Goal: Information Seeking & Learning: Compare options

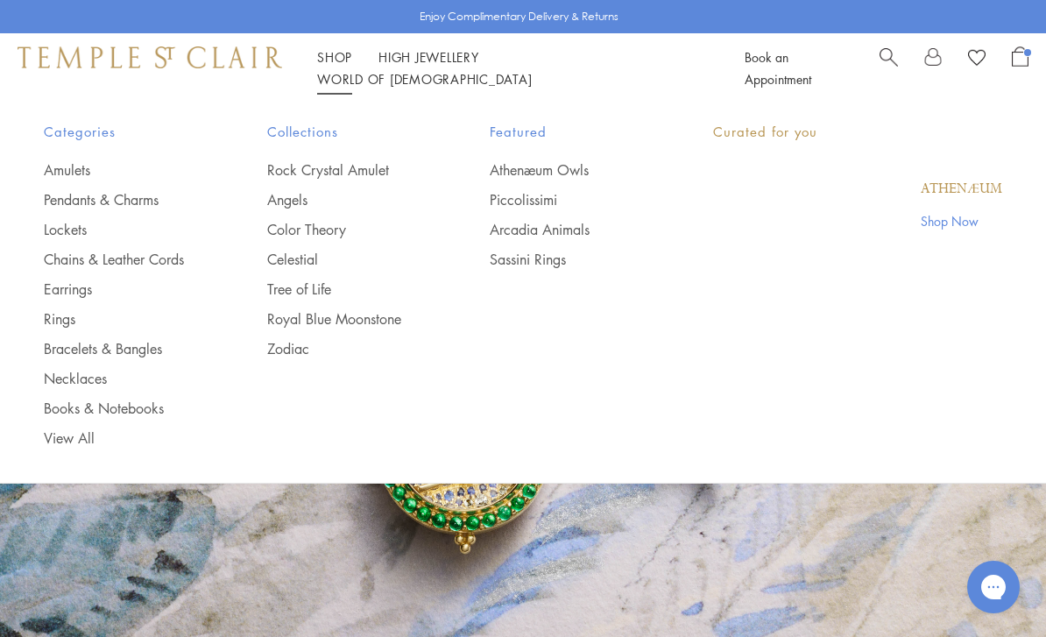
click at [343, 66] on link "Shop Shop" at bounding box center [334, 57] width 35 height 18
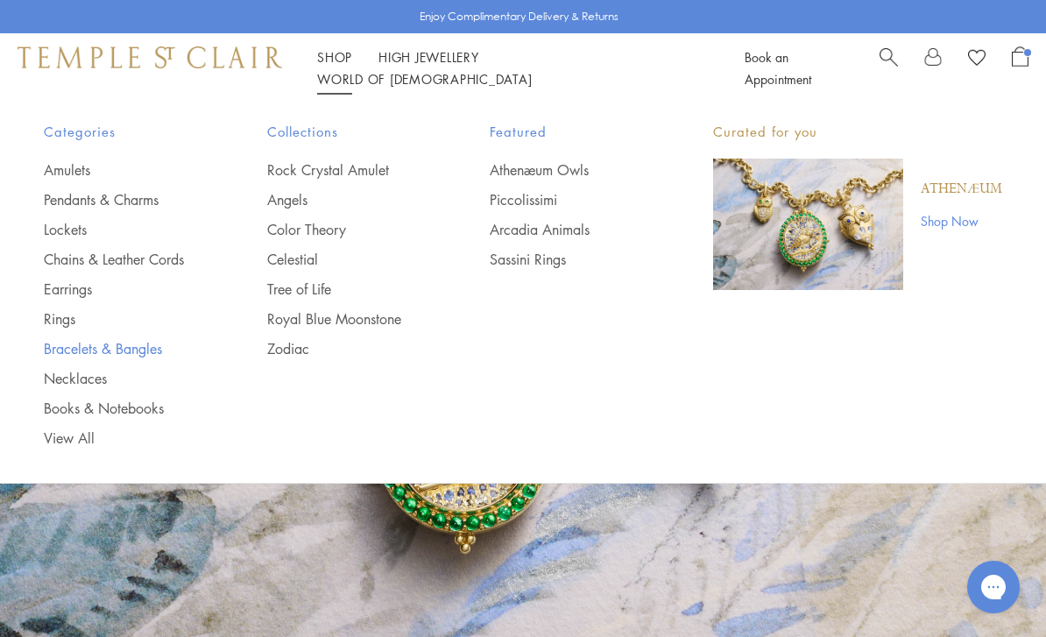
click at [137, 339] on link "Bracelets & Bangles" at bounding box center [120, 348] width 153 height 19
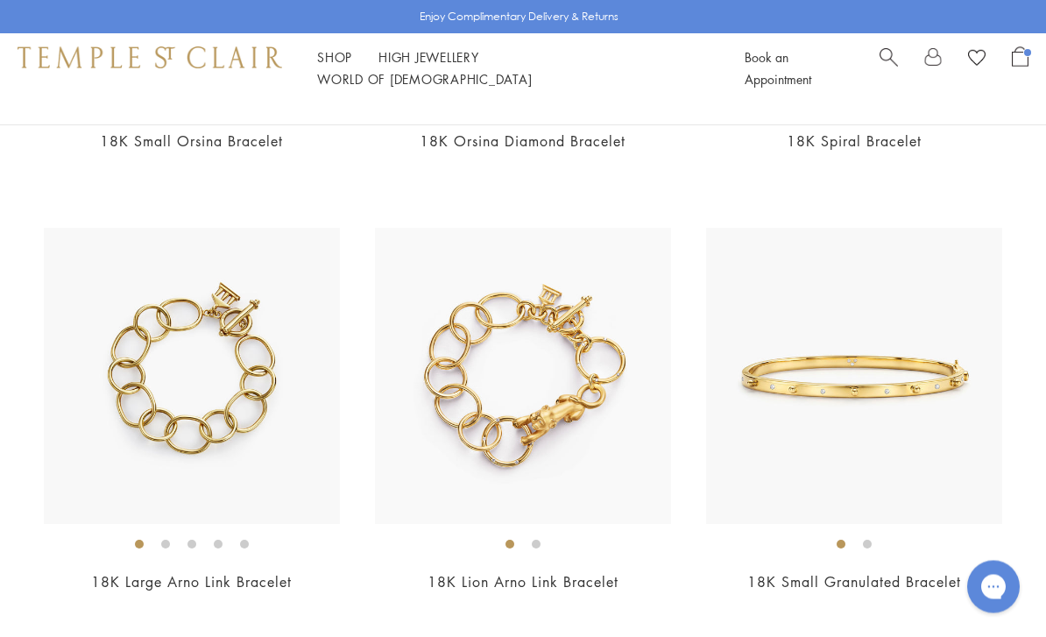
scroll to position [2760, 0]
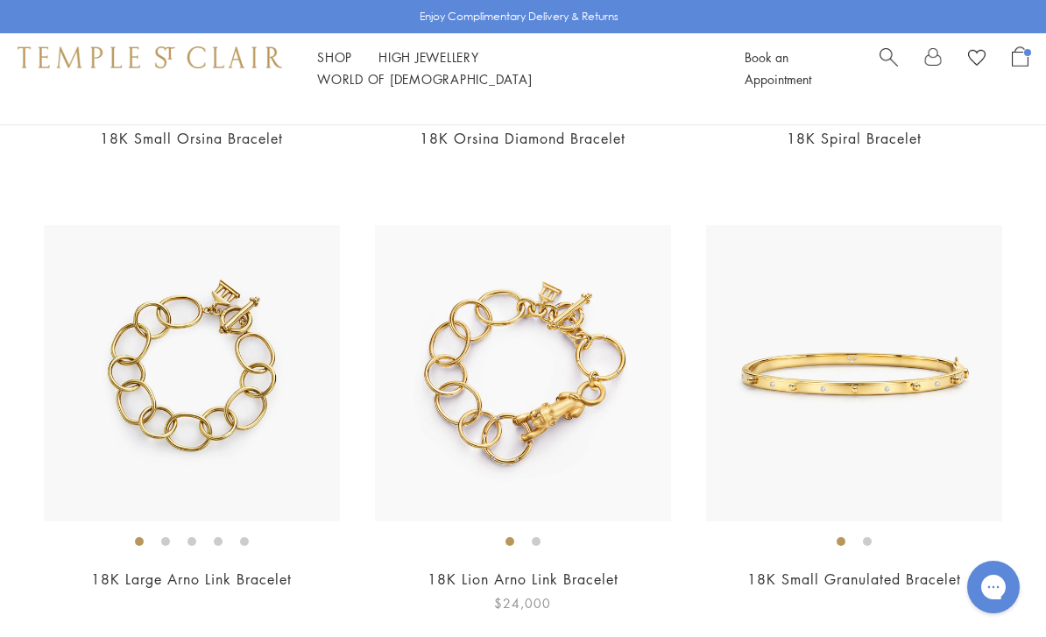
click at [571, 382] on img at bounding box center [523, 373] width 296 height 296
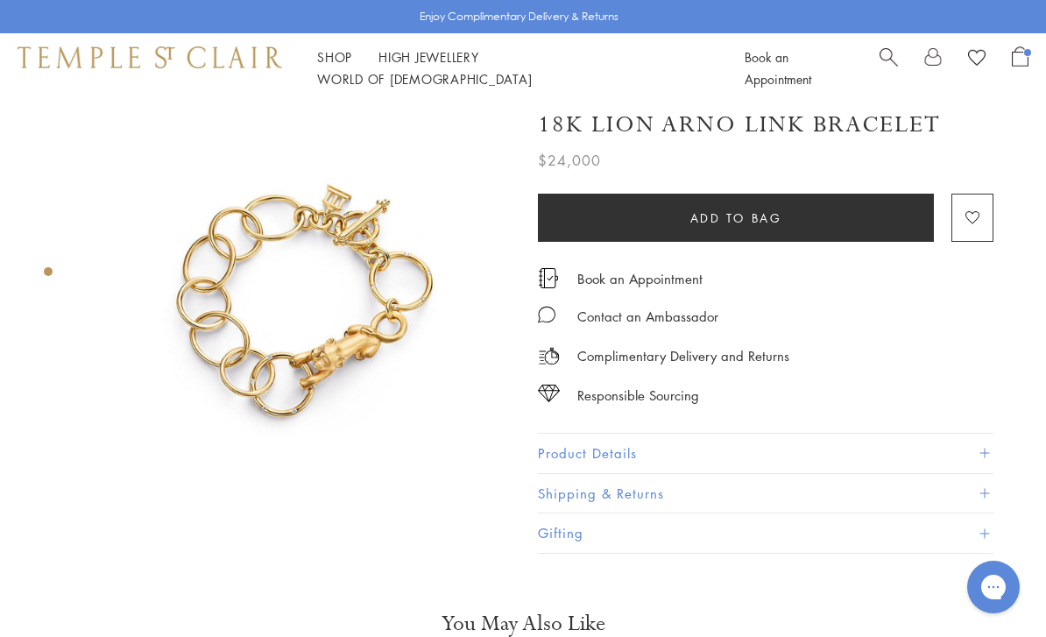
scroll to position [11, 0]
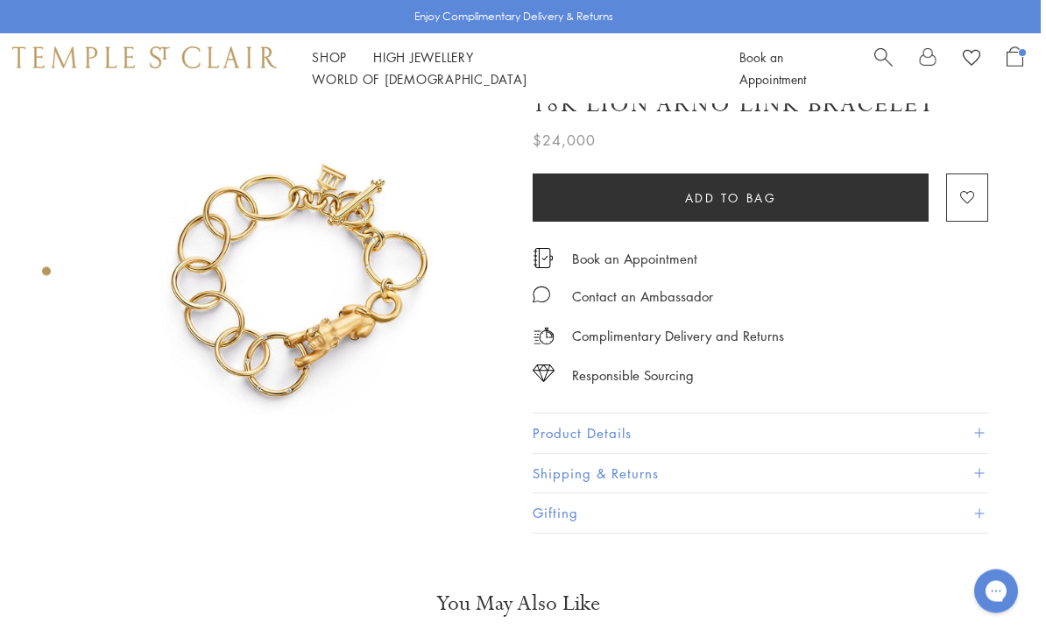
scroll to position [0, 4]
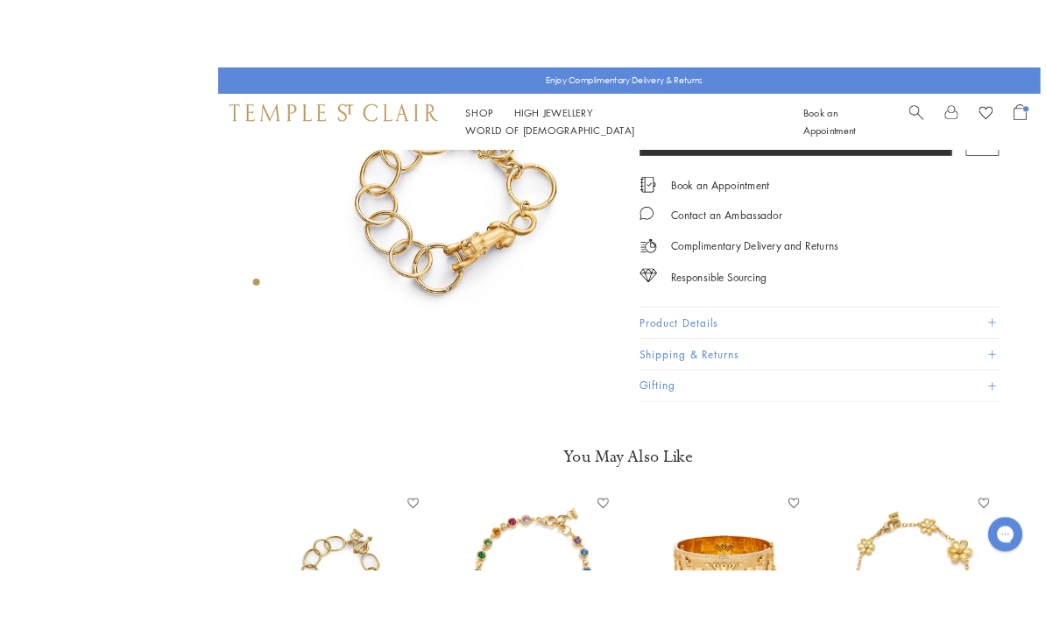
scroll to position [3, 2]
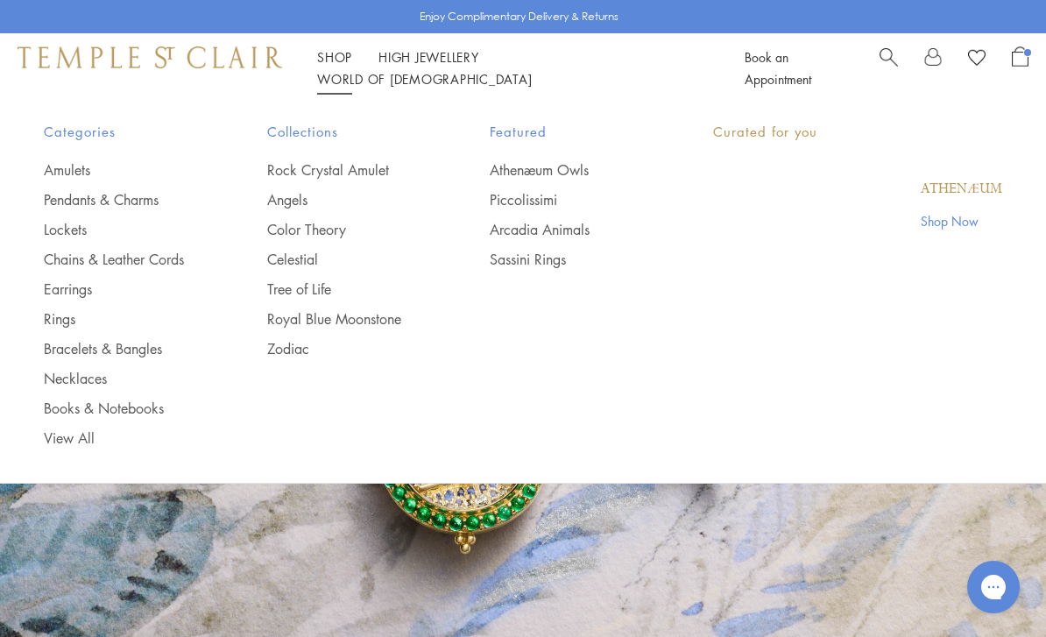
click at [339, 66] on link "Shop Shop" at bounding box center [334, 57] width 35 height 18
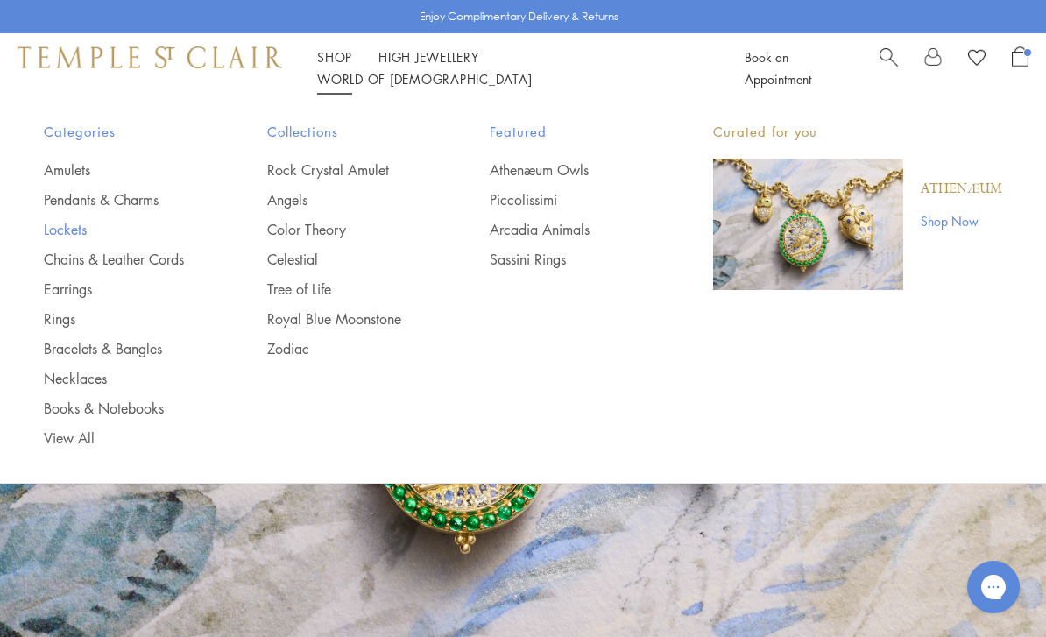
click at [67, 229] on link "Lockets" at bounding box center [120, 229] width 153 height 19
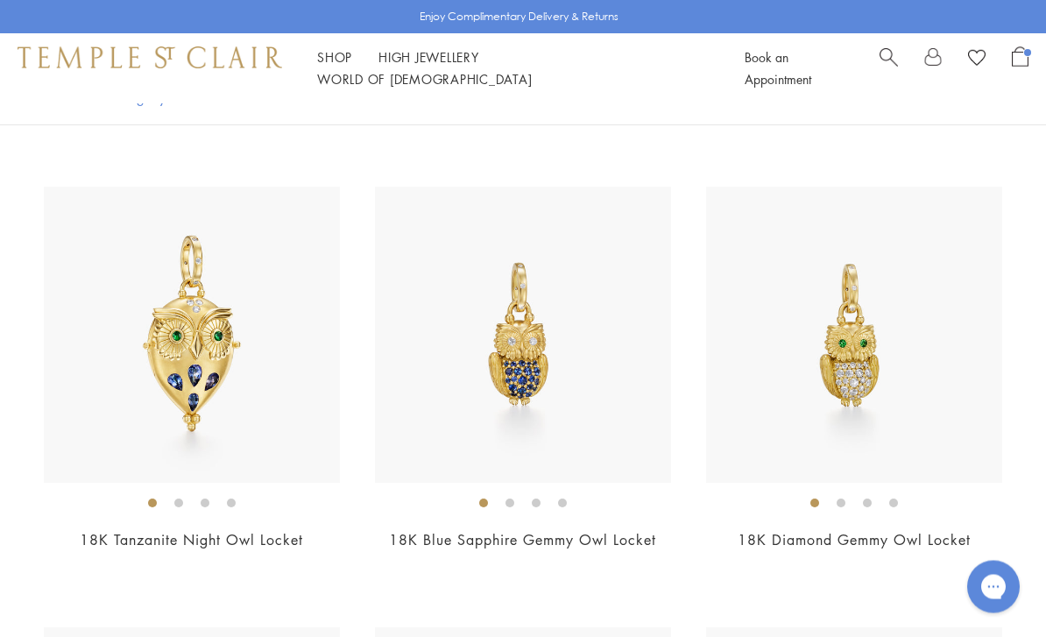
scroll to position [576, 0]
click at [67, 478] on img at bounding box center [192, 335] width 296 height 296
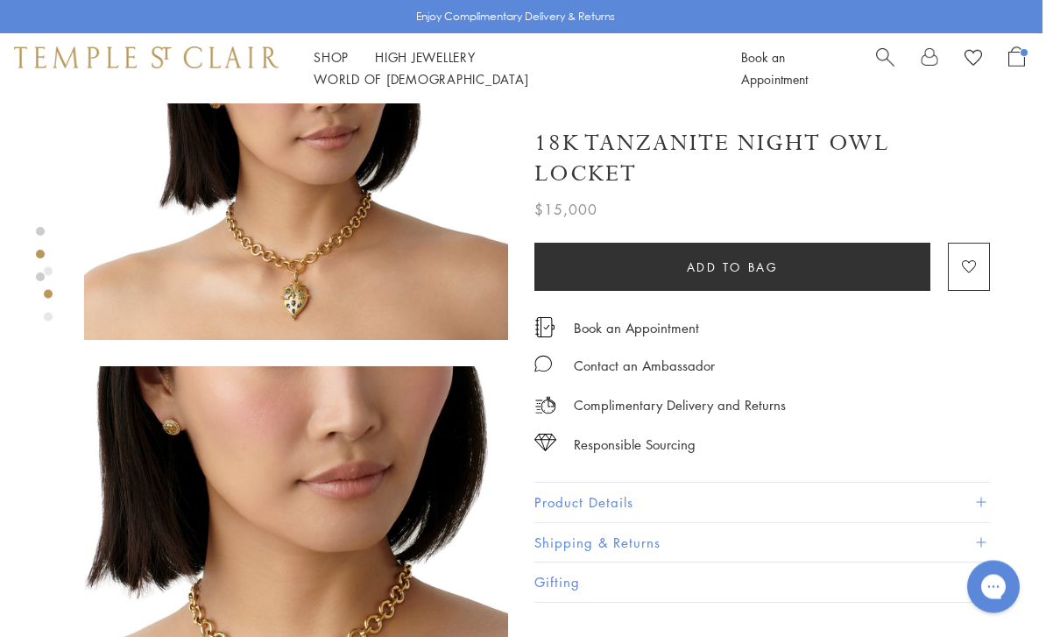
scroll to position [638, 4]
click at [323, 56] on div "Shop Shop Categories Amulets Pendants & Charms Lockets Chains & Leather Cords E…" at bounding box center [519, 68] width 1046 height 70
click at [334, 66] on link "Shop Shop" at bounding box center [331, 57] width 35 height 18
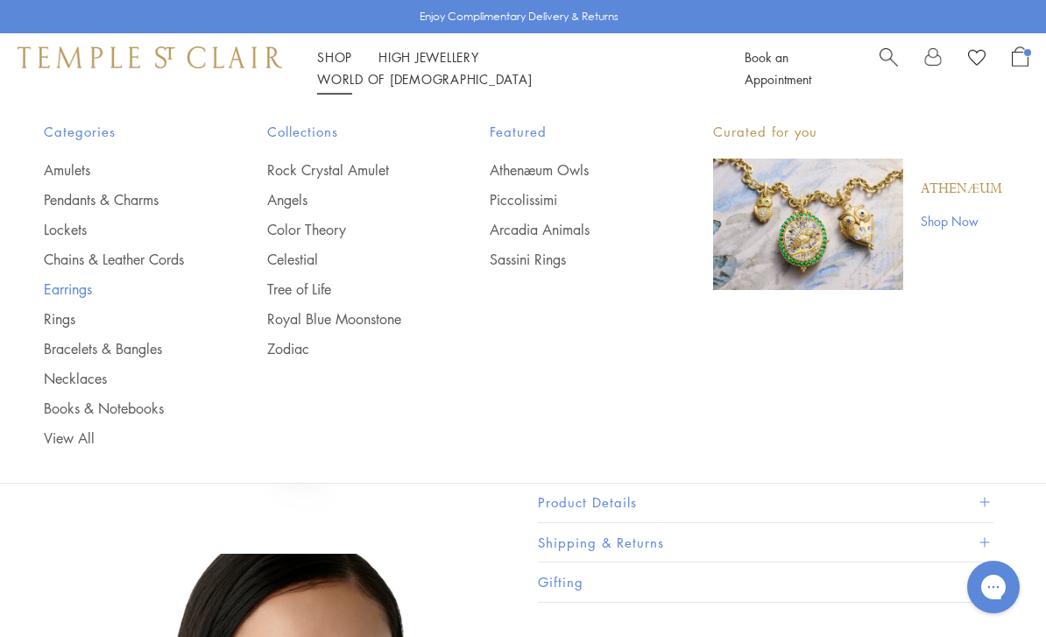
click at [50, 287] on link "Earrings" at bounding box center [120, 289] width 153 height 19
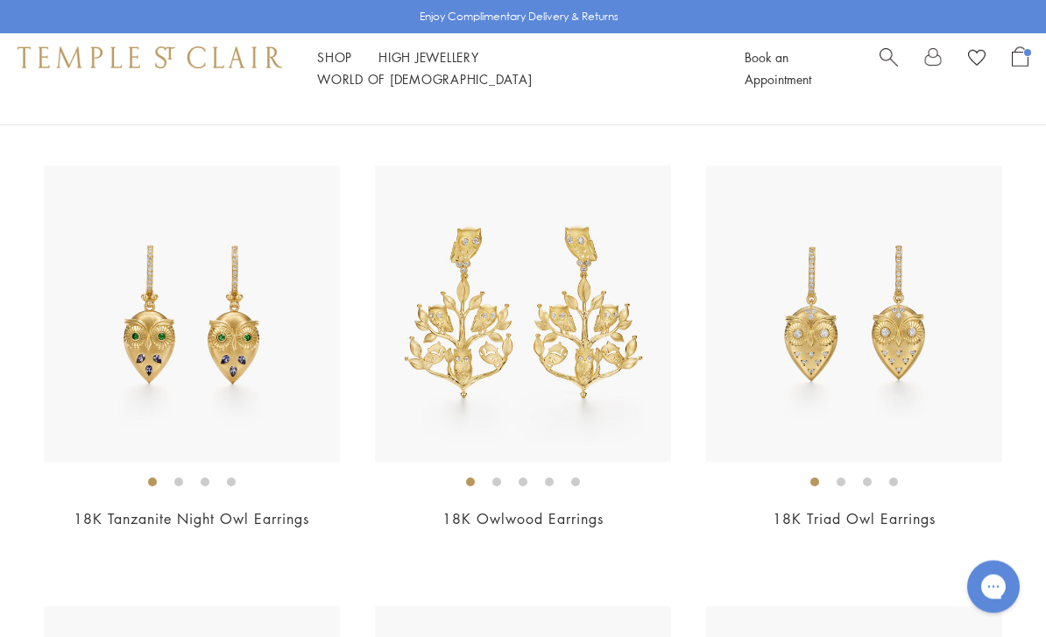
scroll to position [156, 0]
click at [624, 534] on div "$12,000" at bounding box center [523, 544] width 296 height 20
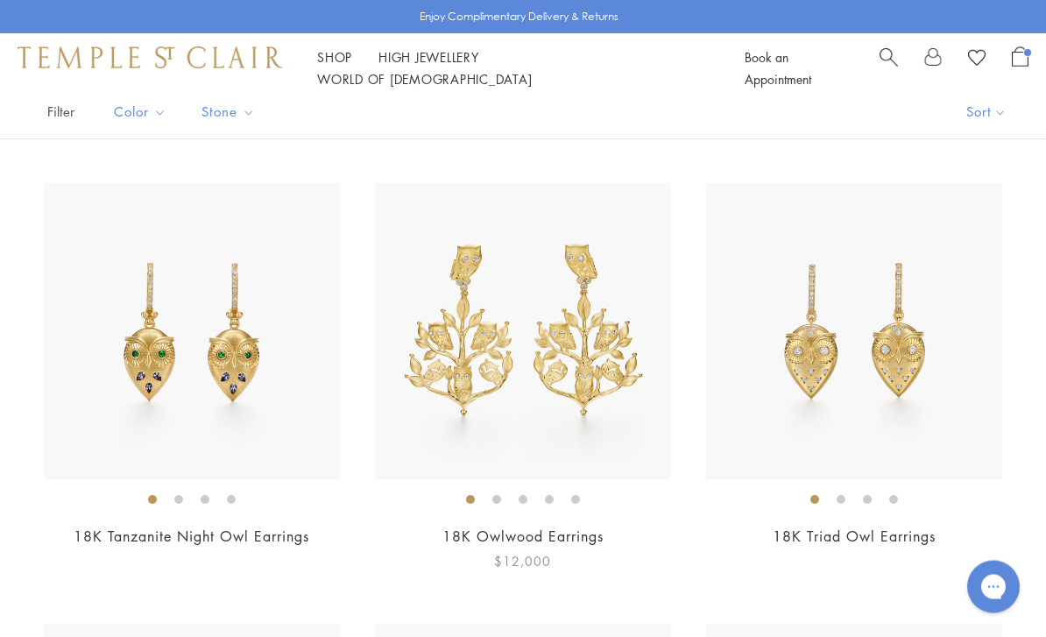
scroll to position [138, 0]
click at [576, 362] on img at bounding box center [523, 331] width 296 height 296
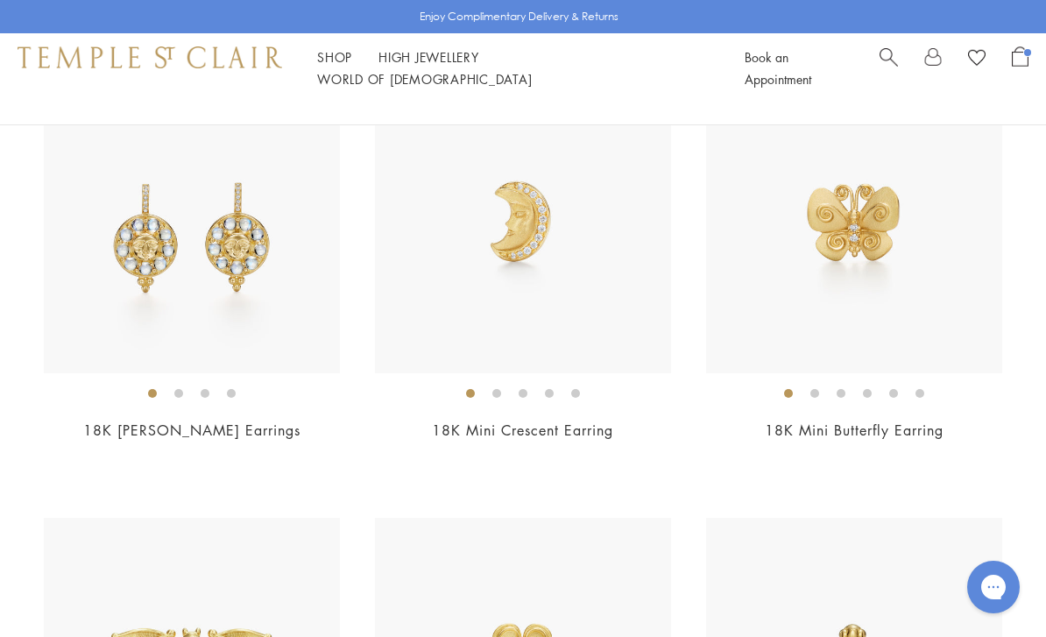
scroll to position [1125, 0]
click at [905, 272] on img at bounding box center [854, 226] width 296 height 296
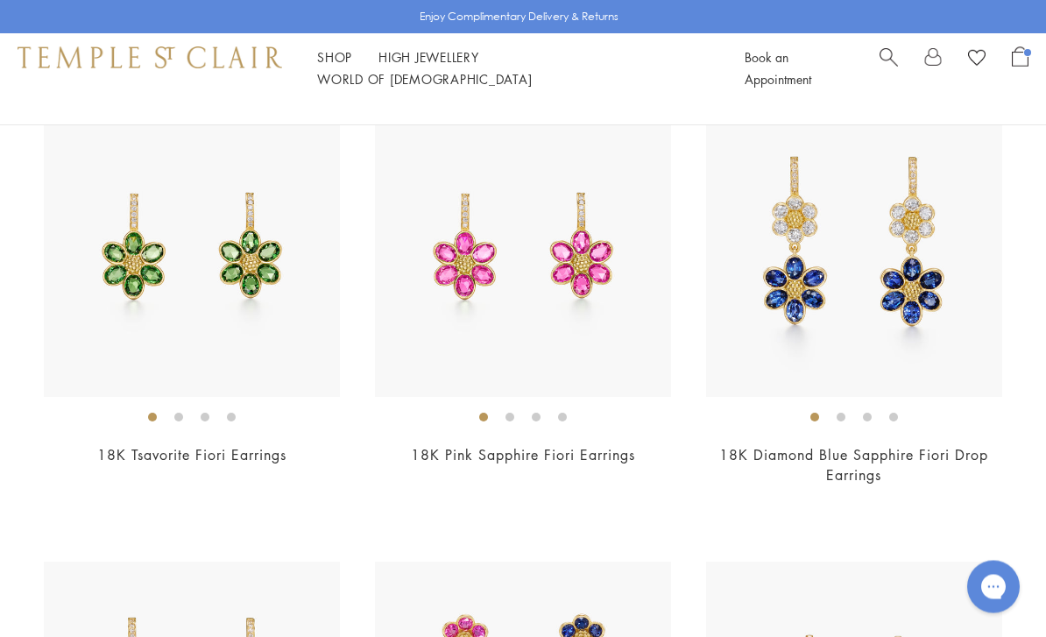
scroll to position [3746, 0]
click at [959, 497] on div "$9,250" at bounding box center [854, 499] width 296 height 20
click at [980, 498] on div "$9,250" at bounding box center [854, 499] width 296 height 20
click at [946, 343] on img at bounding box center [854, 249] width 296 height 296
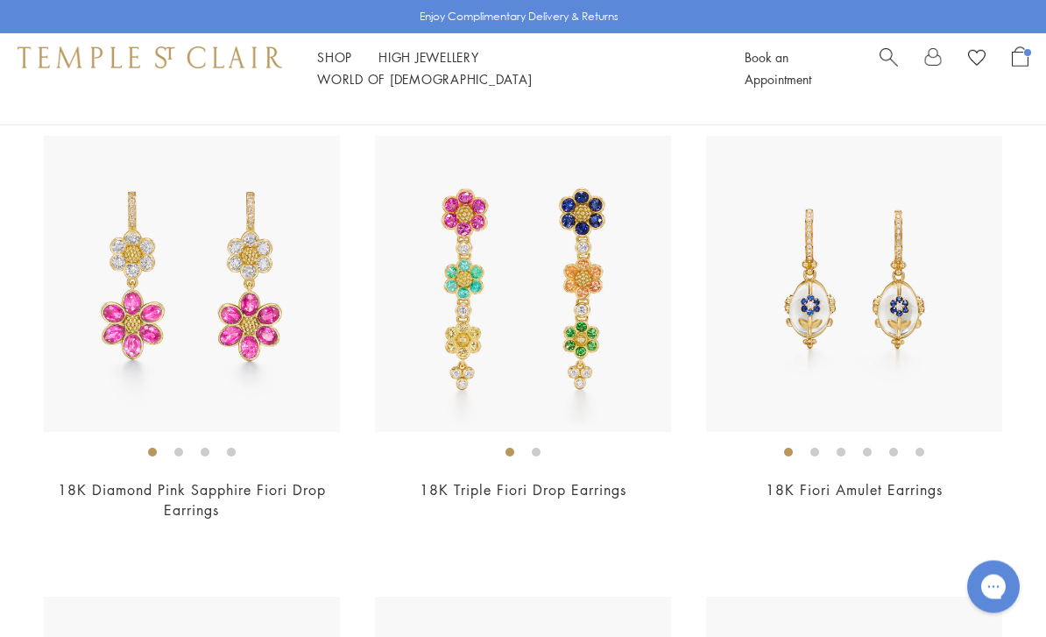
scroll to position [4172, 0]
click at [579, 328] on img at bounding box center [523, 284] width 296 height 296
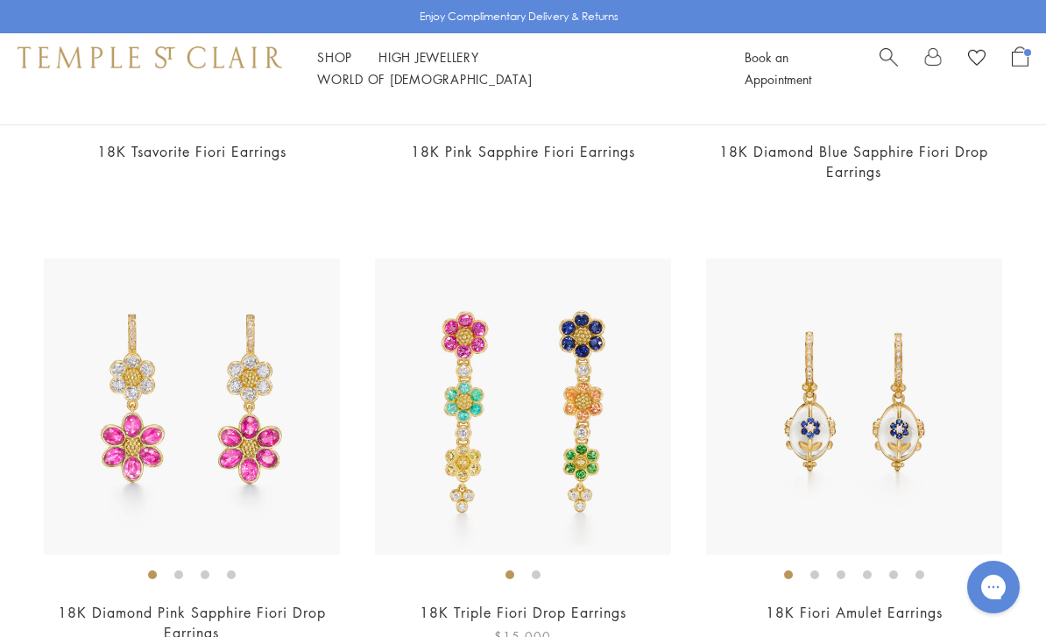
scroll to position [4049, 0]
click at [933, 451] on img at bounding box center [854, 407] width 296 height 296
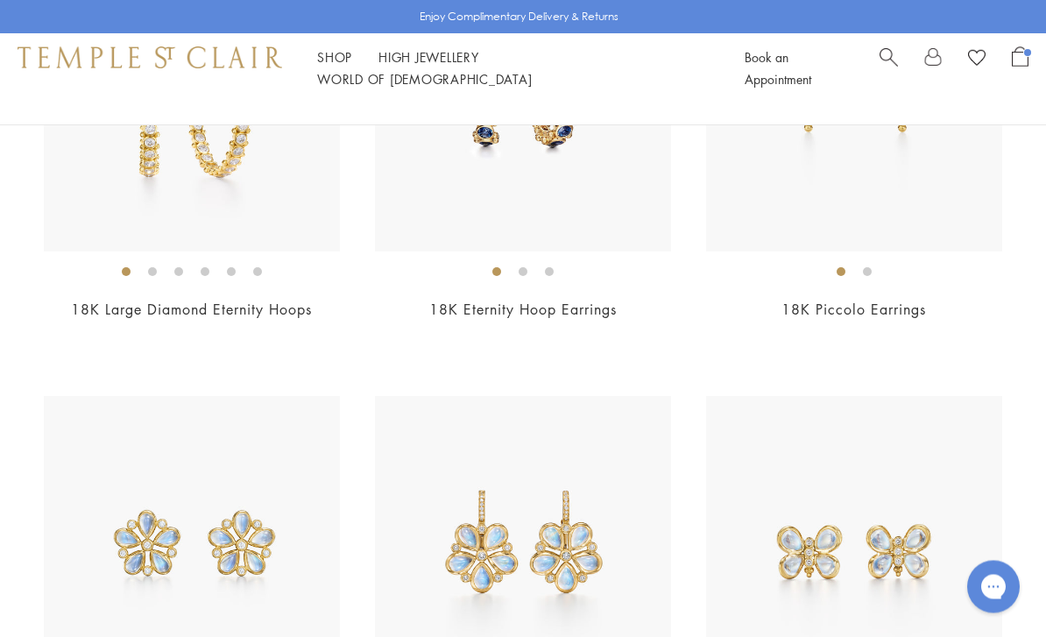
scroll to position [6136, 0]
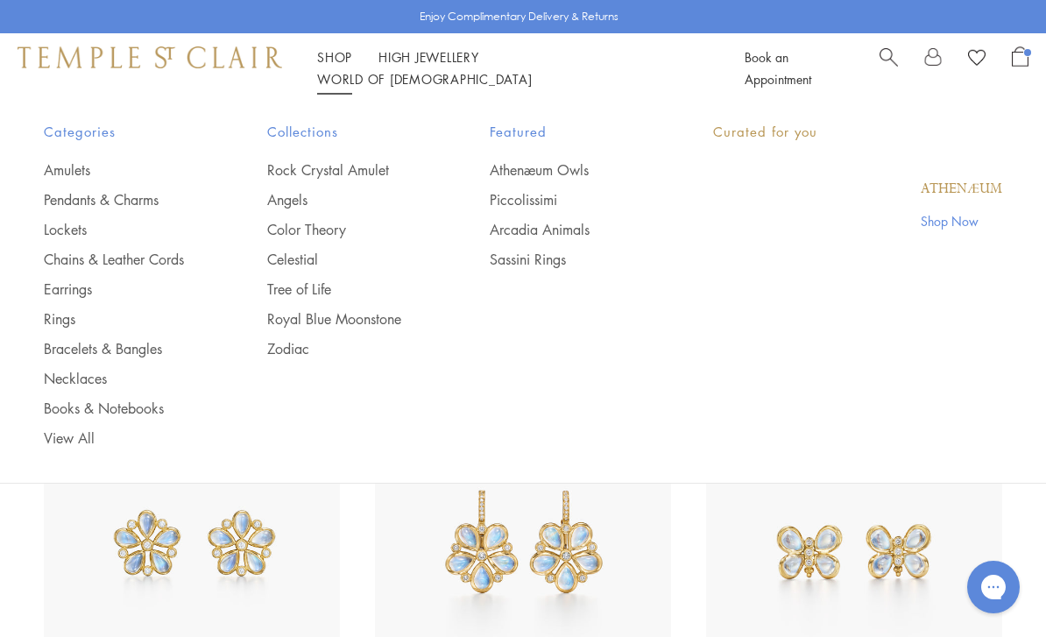
click at [337, 58] on li "Shop Shop Categories Amulets Pendants & Charms Lockets Chains & Leather Cords E…" at bounding box center [334, 57] width 35 height 22
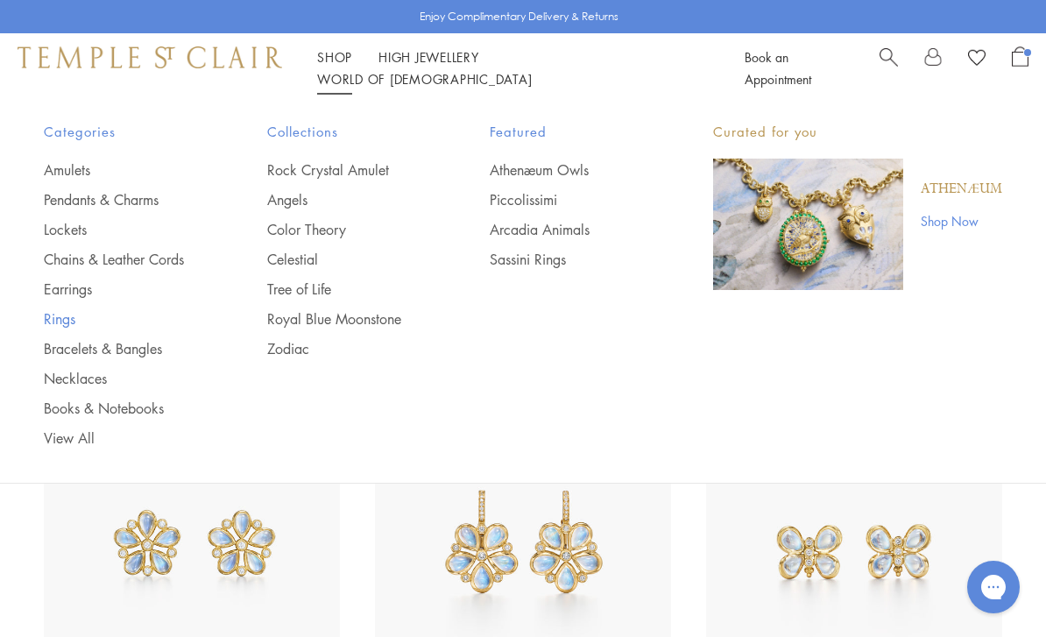
click at [86, 320] on link "Rings" at bounding box center [120, 318] width 153 height 19
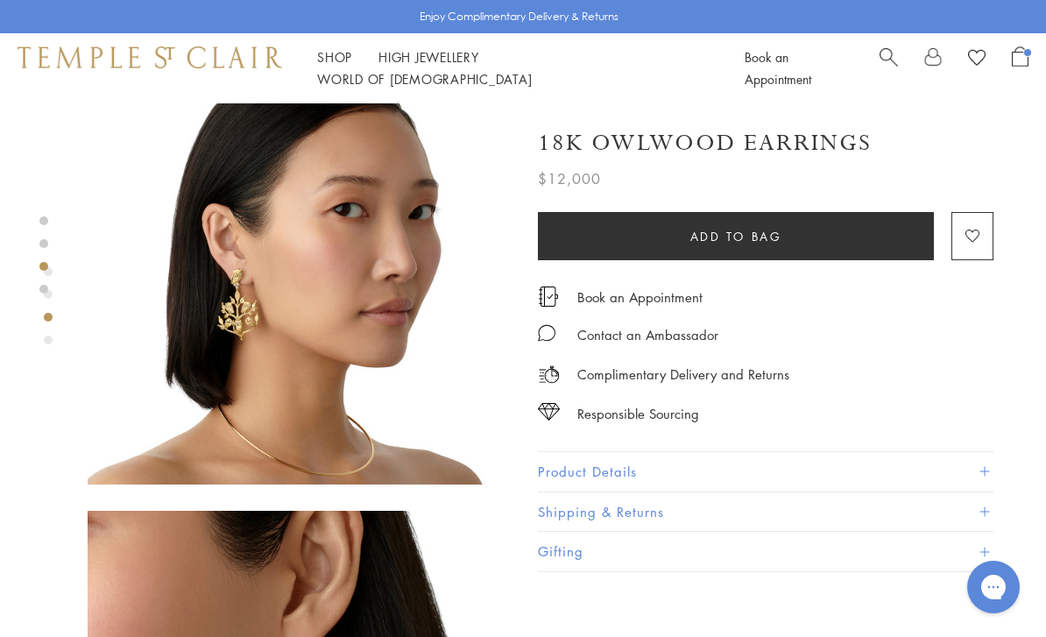
scroll to position [935, 0]
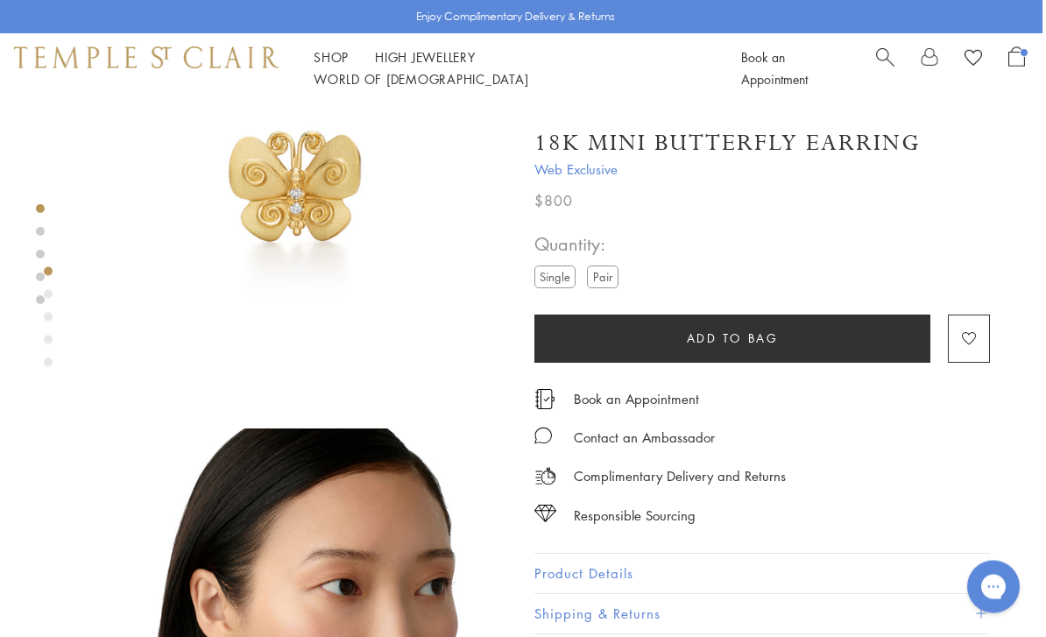
scroll to position [0, 4]
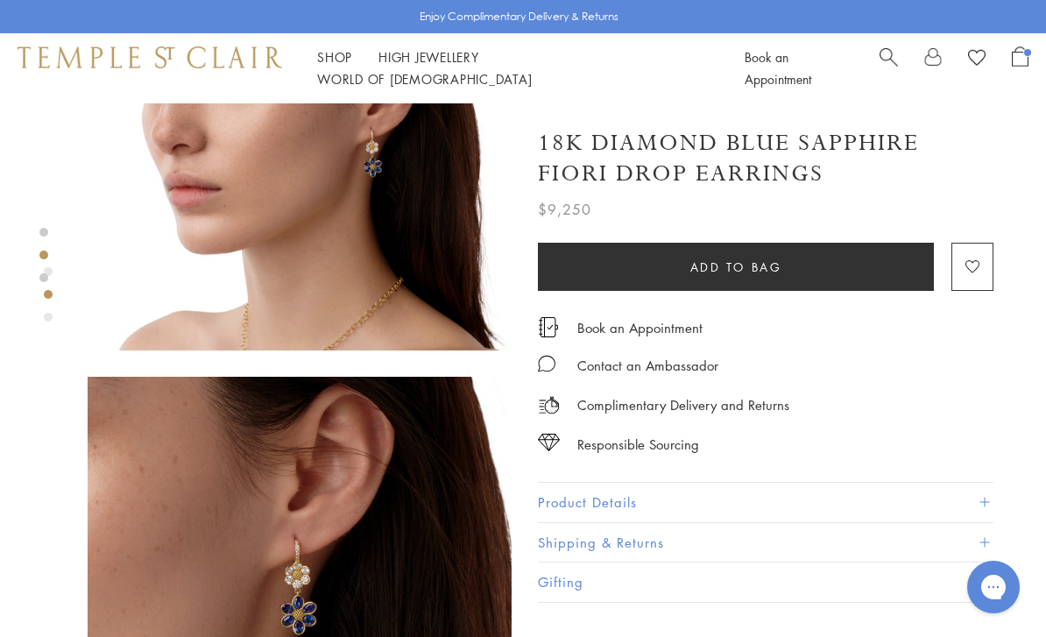
scroll to position [624, 0]
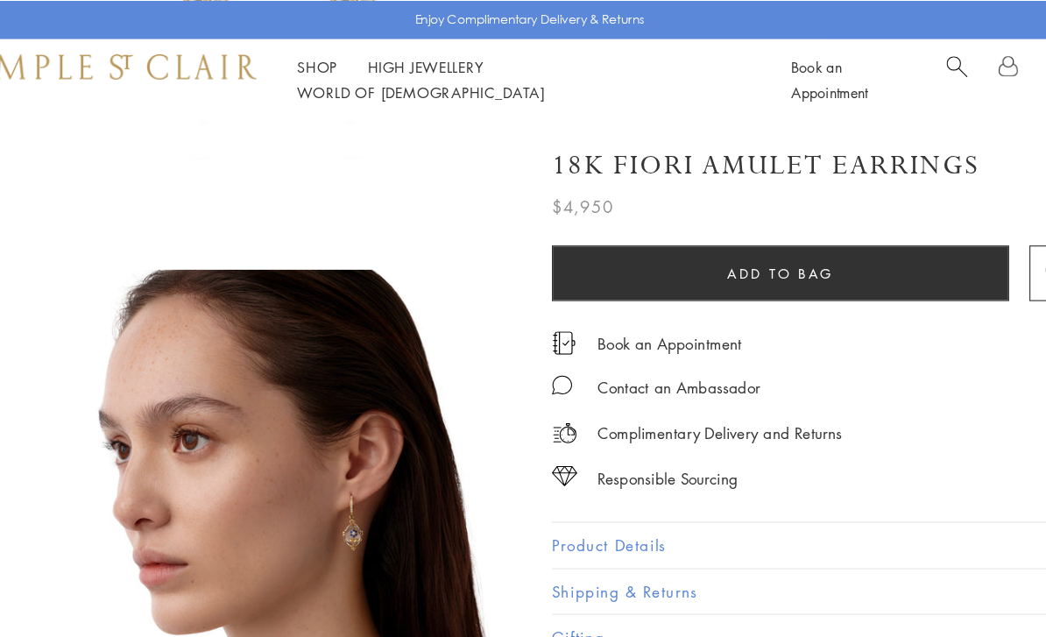
scroll to position [1144, 0]
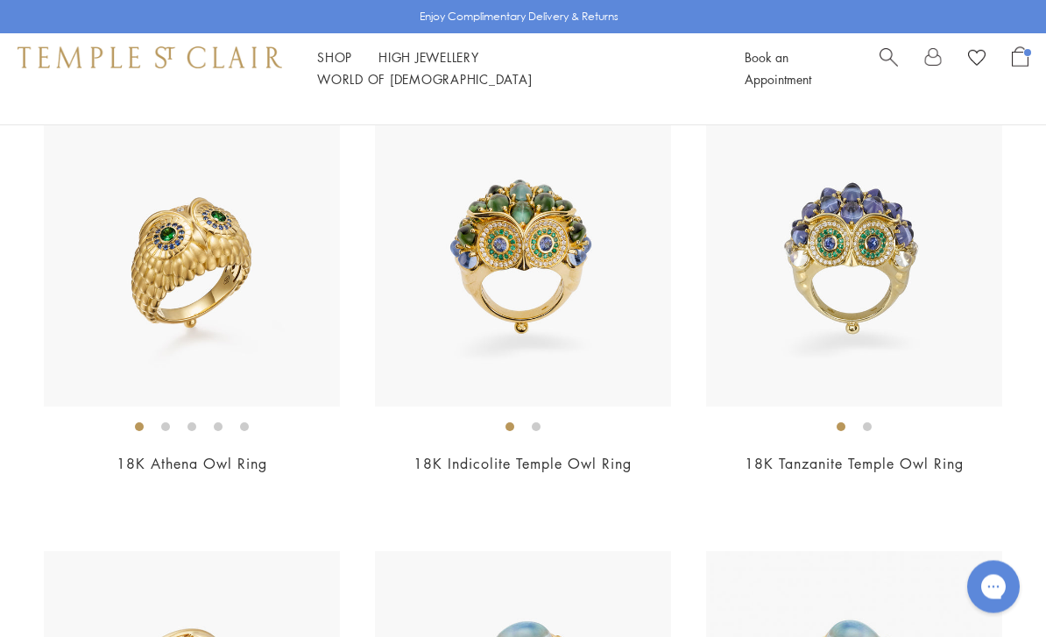
scroll to position [201, 0]
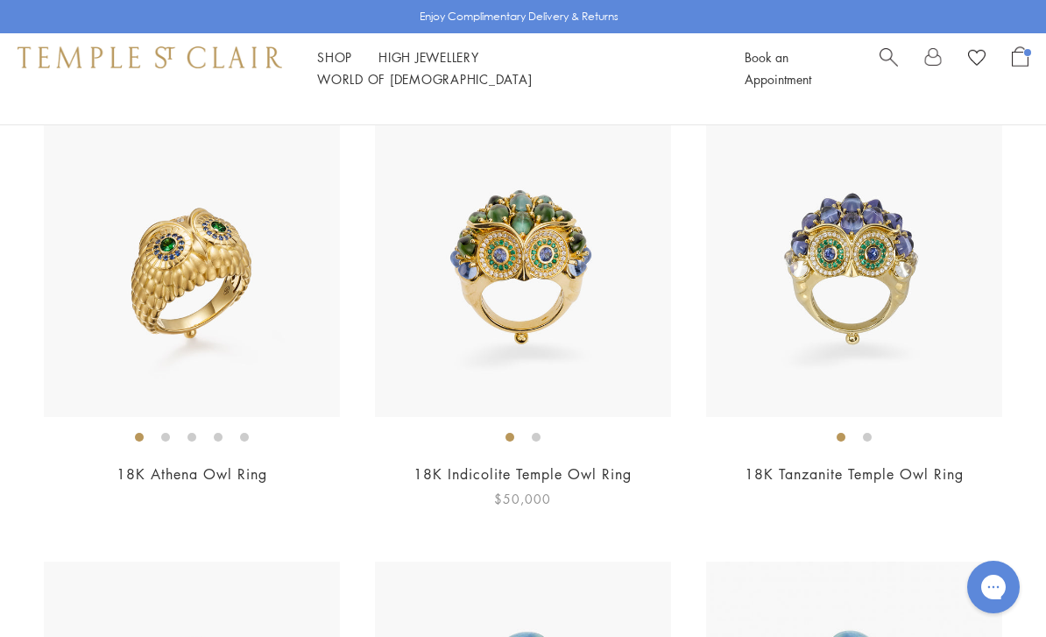
click at [599, 327] on img at bounding box center [523, 269] width 296 height 296
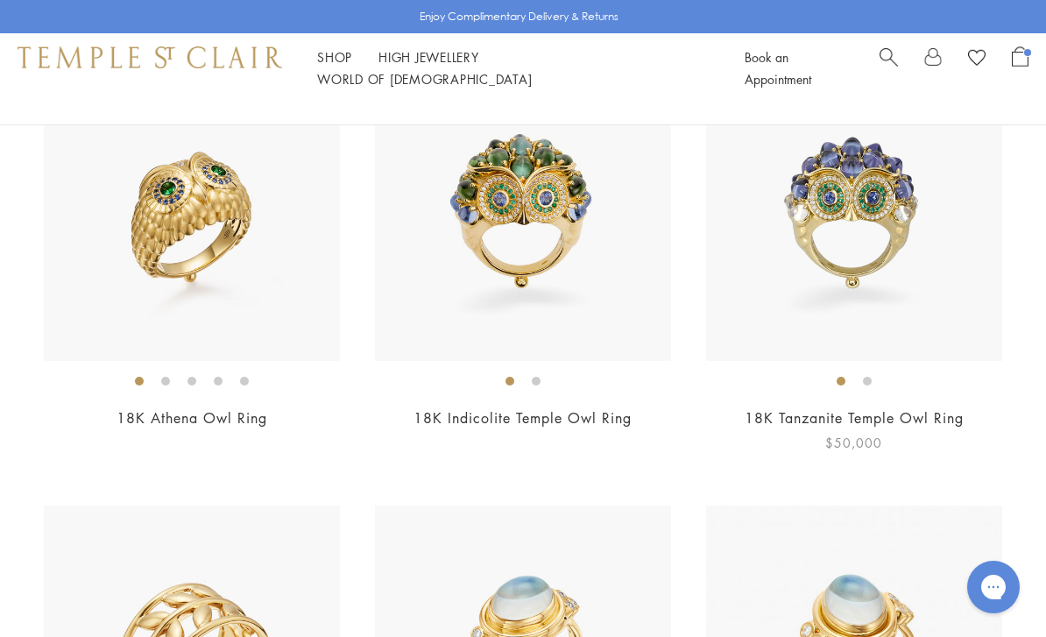
click at [936, 249] on img at bounding box center [854, 213] width 296 height 296
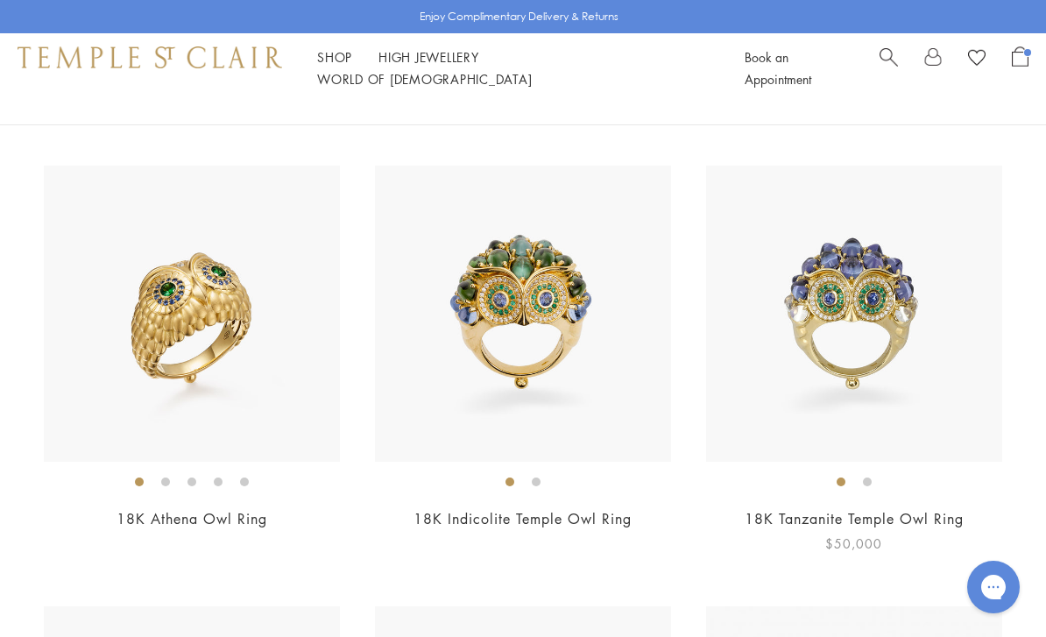
scroll to position [155, 0]
click at [112, 368] on img at bounding box center [192, 315] width 296 height 296
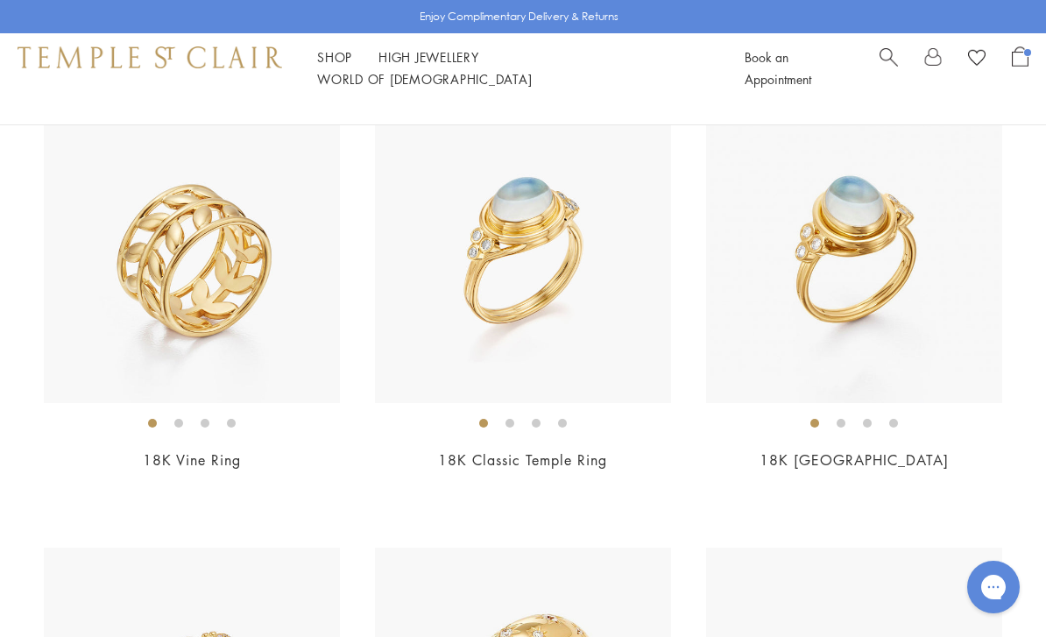
scroll to position [646, 0]
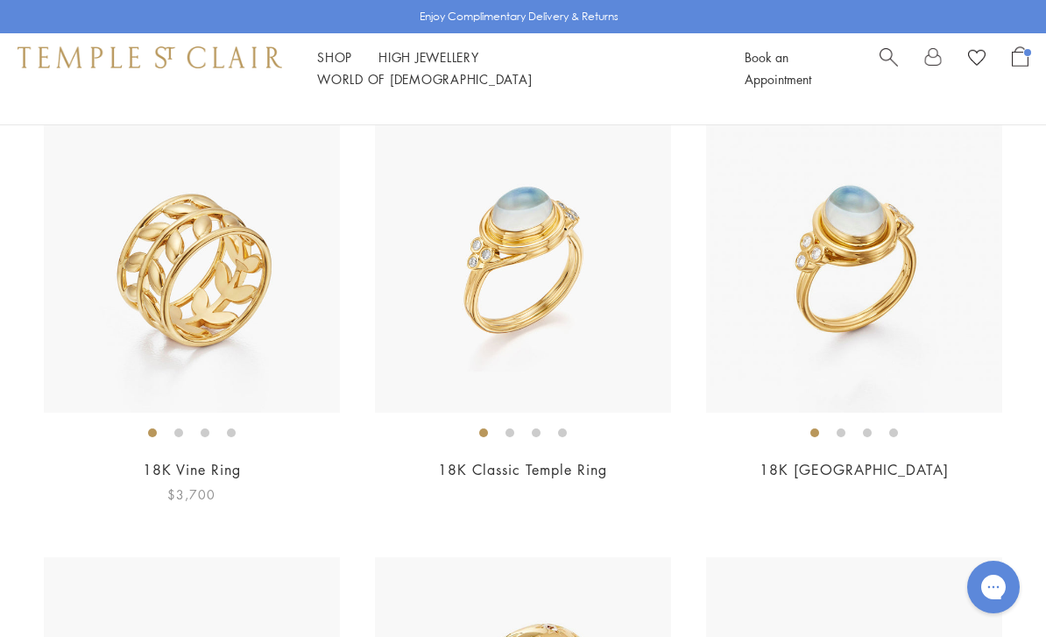
click at [110, 335] on img at bounding box center [192, 265] width 296 height 296
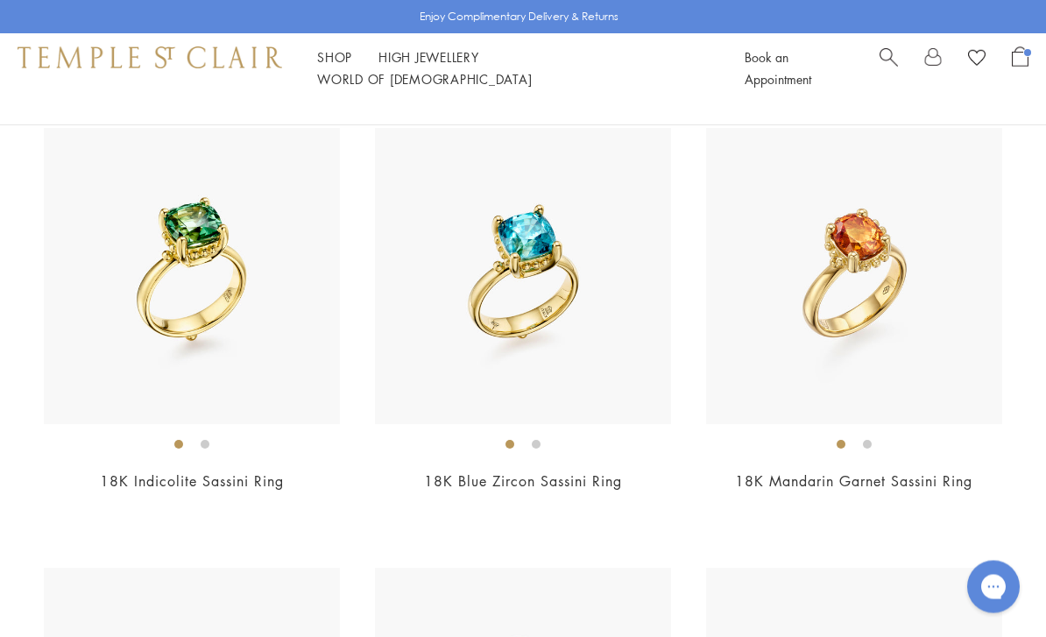
scroll to position [1516, 0]
click at [123, 351] on img at bounding box center [192, 276] width 296 height 296
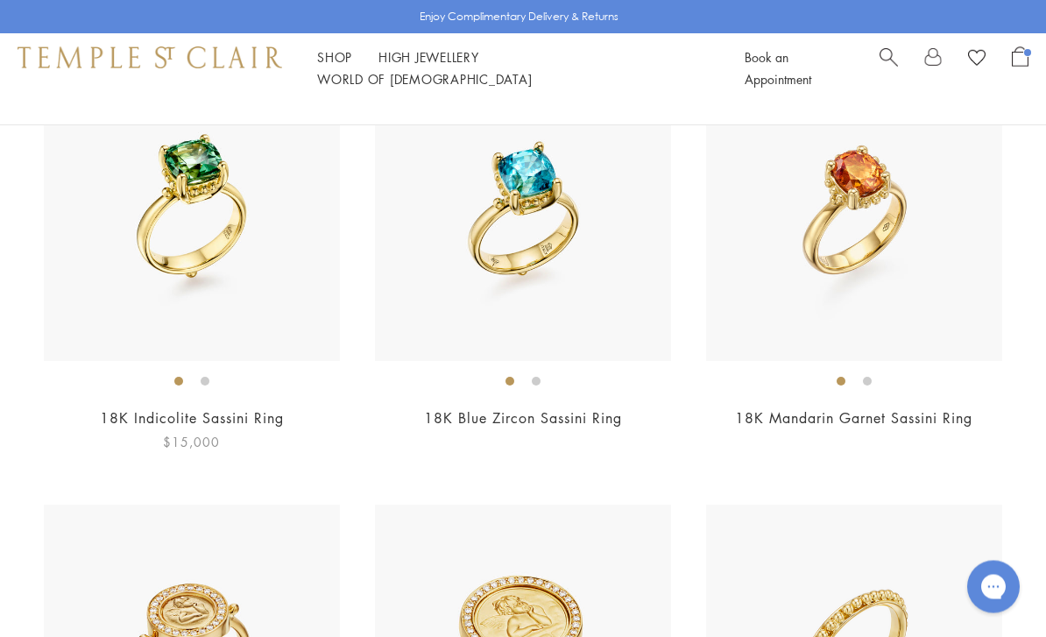
scroll to position [1579, 0]
click at [569, 251] on img at bounding box center [523, 213] width 296 height 296
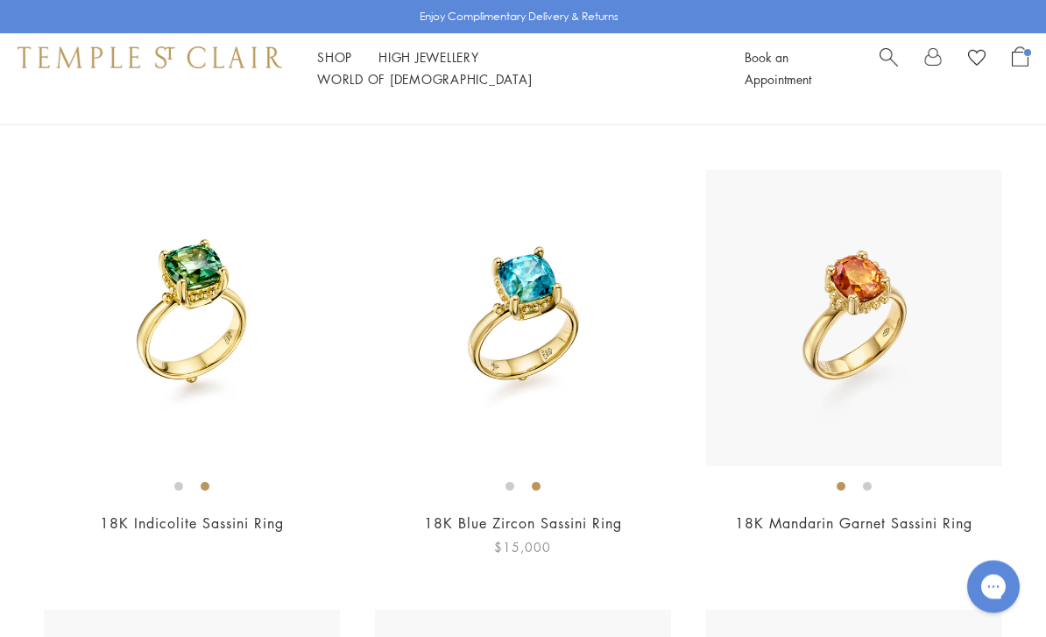
scroll to position [1471, 0]
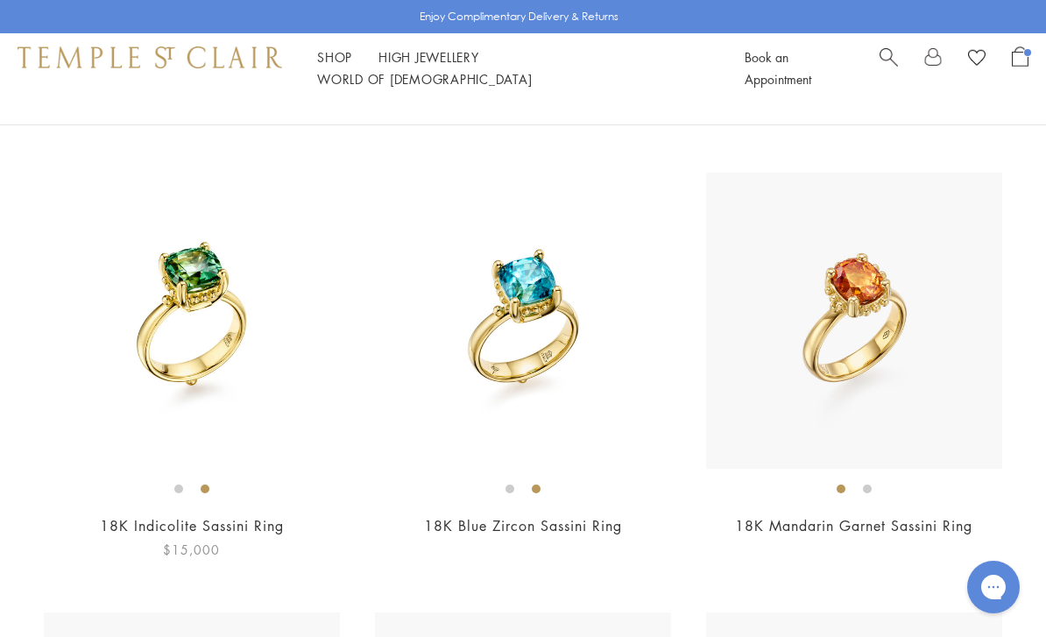
click at [117, 360] on img at bounding box center [192, 321] width 296 height 296
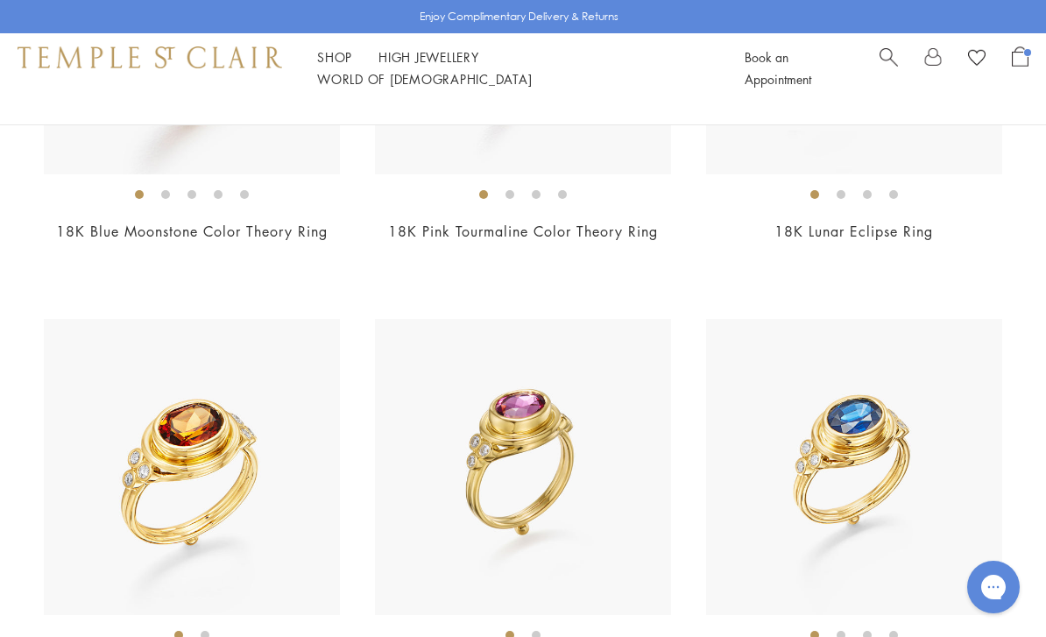
scroll to position [6155, 0]
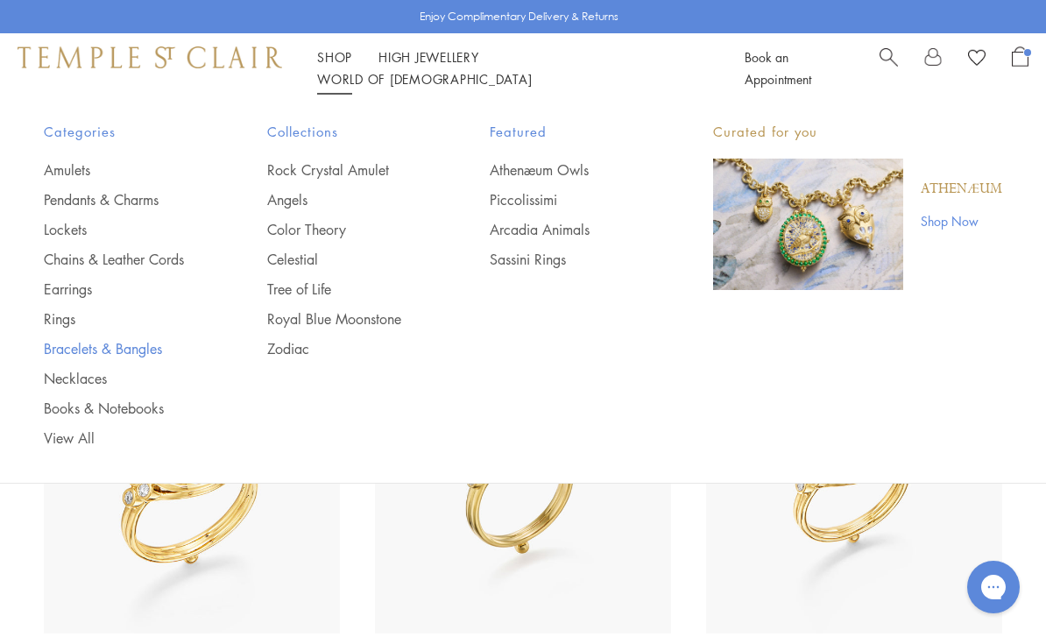
click at [56, 350] on link "Bracelets & Bangles" at bounding box center [120, 348] width 153 height 19
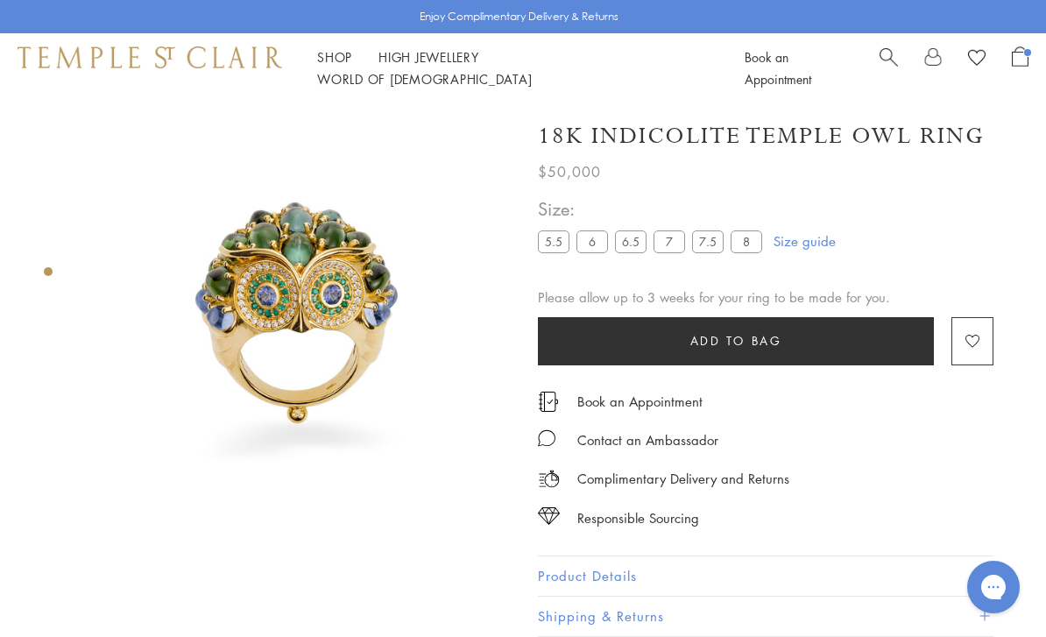
click at [633, 240] on label "6.5" at bounding box center [631, 241] width 32 height 22
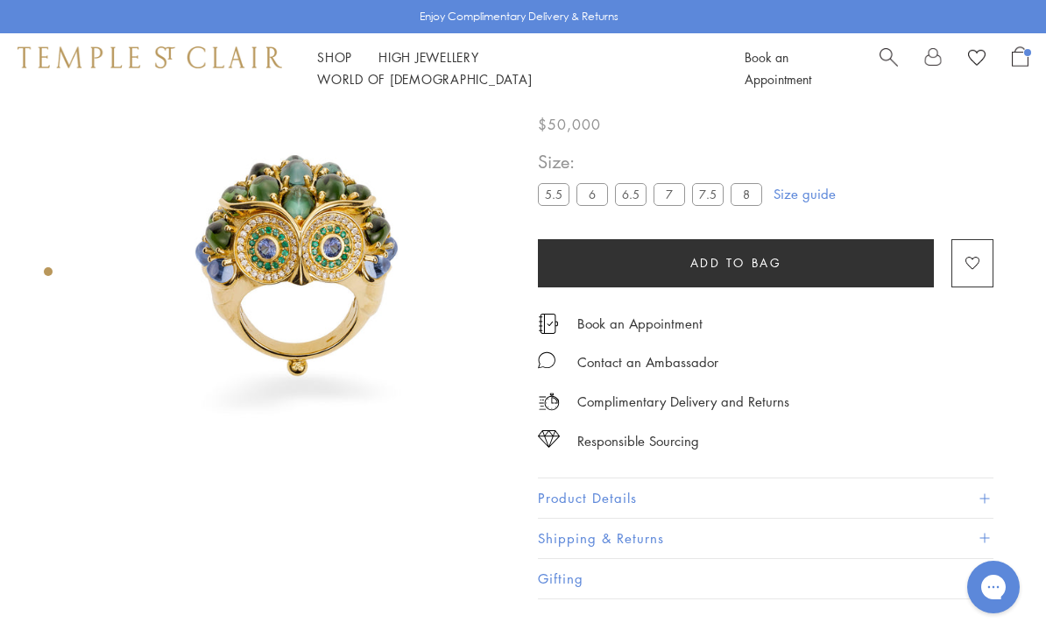
scroll to position [103, 0]
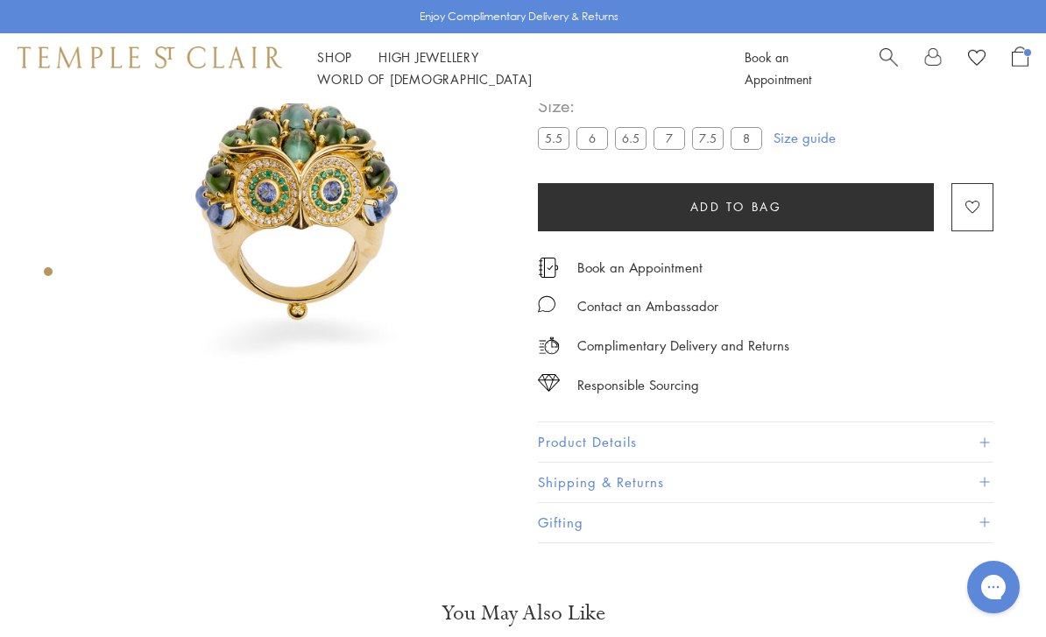
click at [551, 149] on label "5.5" at bounding box center [554, 138] width 32 height 22
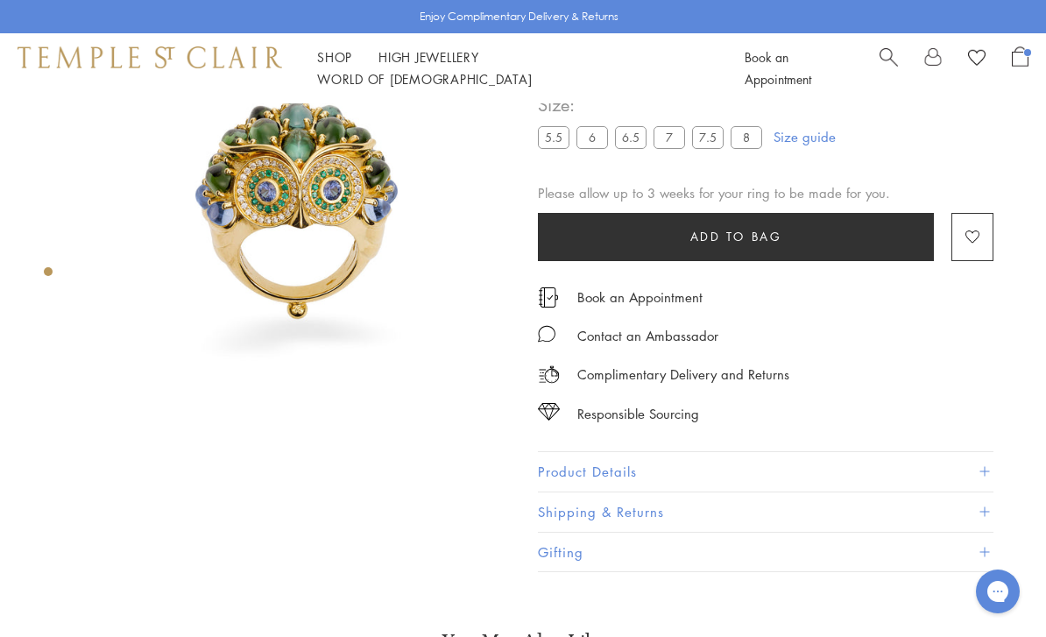
scroll to position [103, 0]
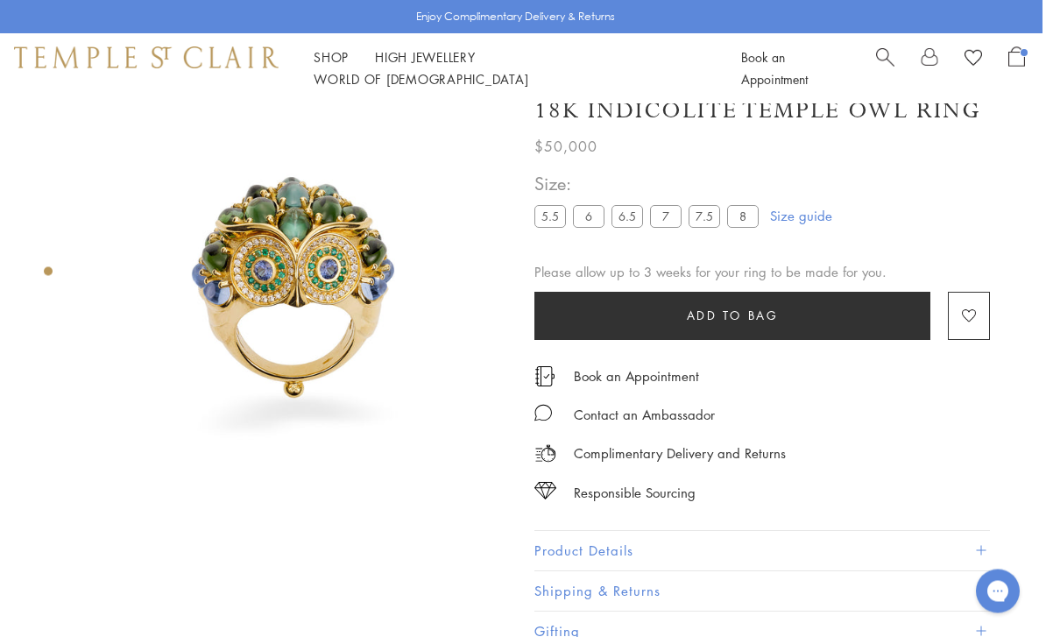
scroll to position [25, 4]
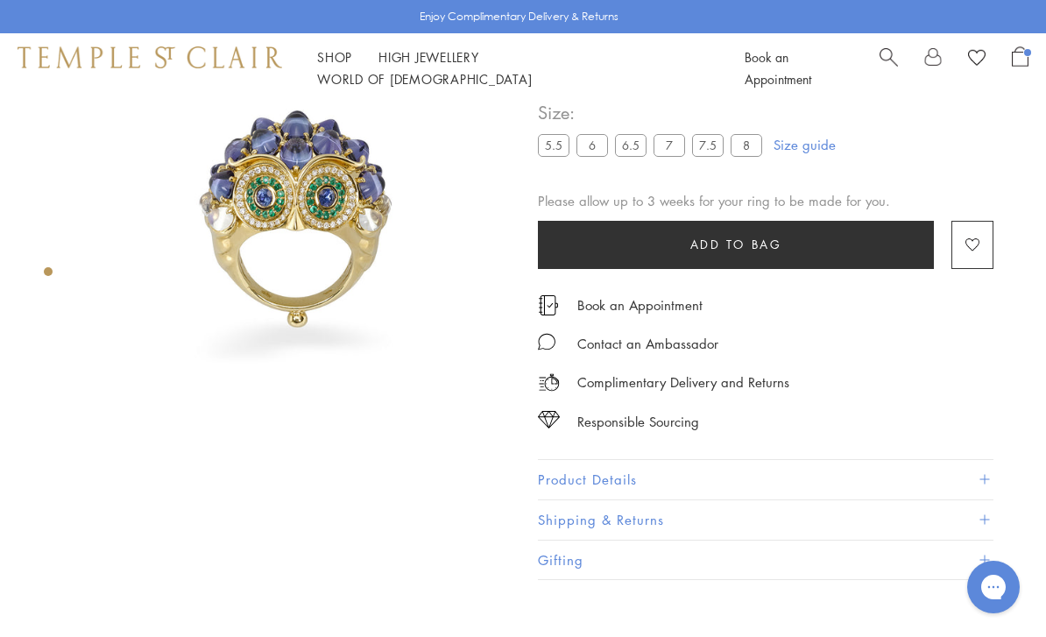
scroll to position [64, 0]
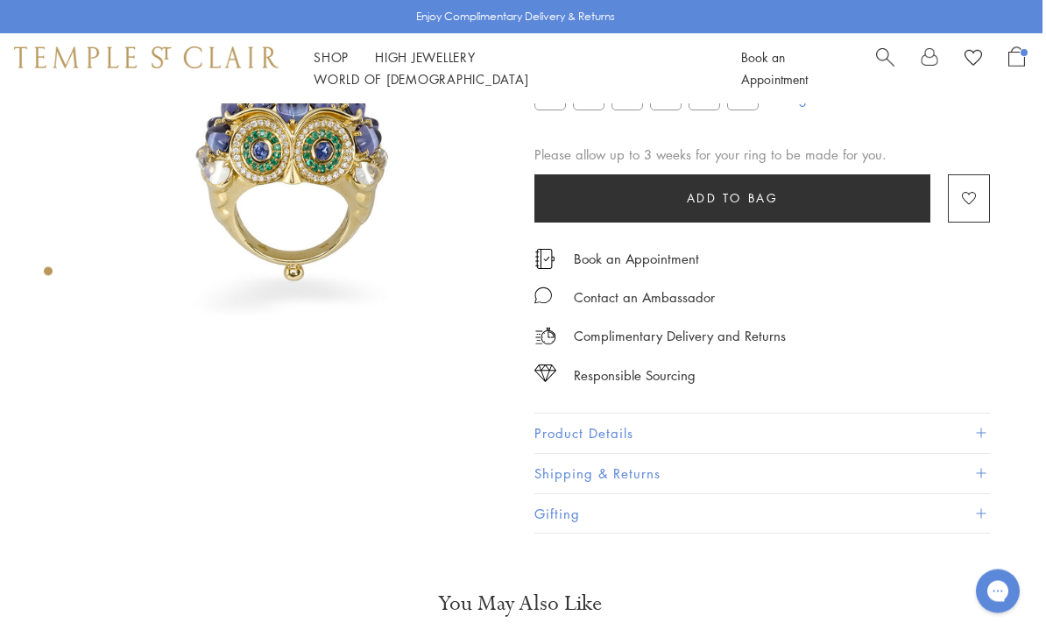
scroll to position [0, 4]
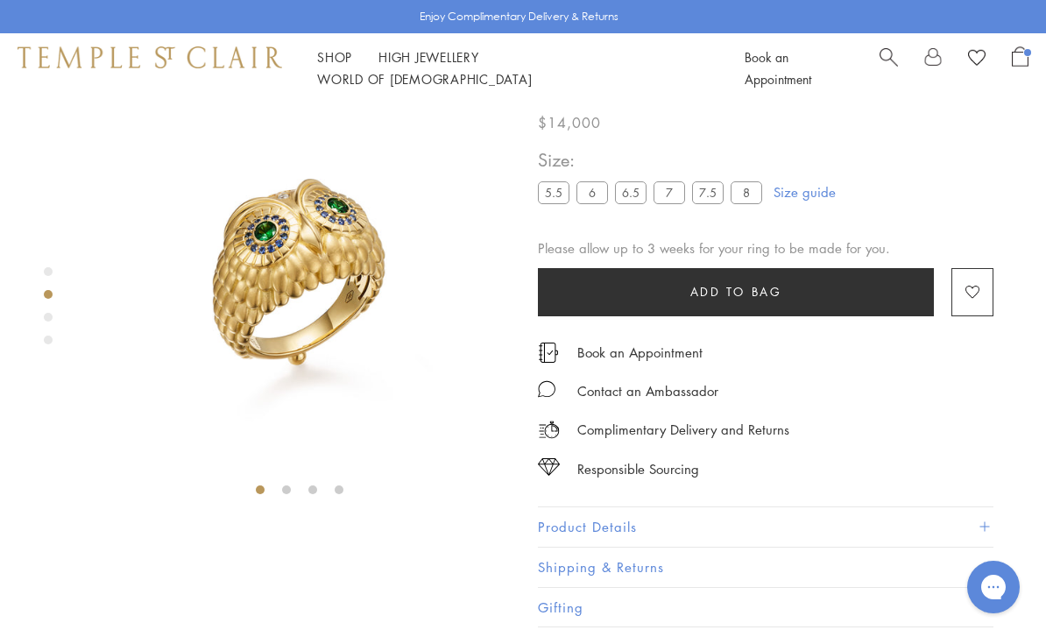
scroll to position [103, 0]
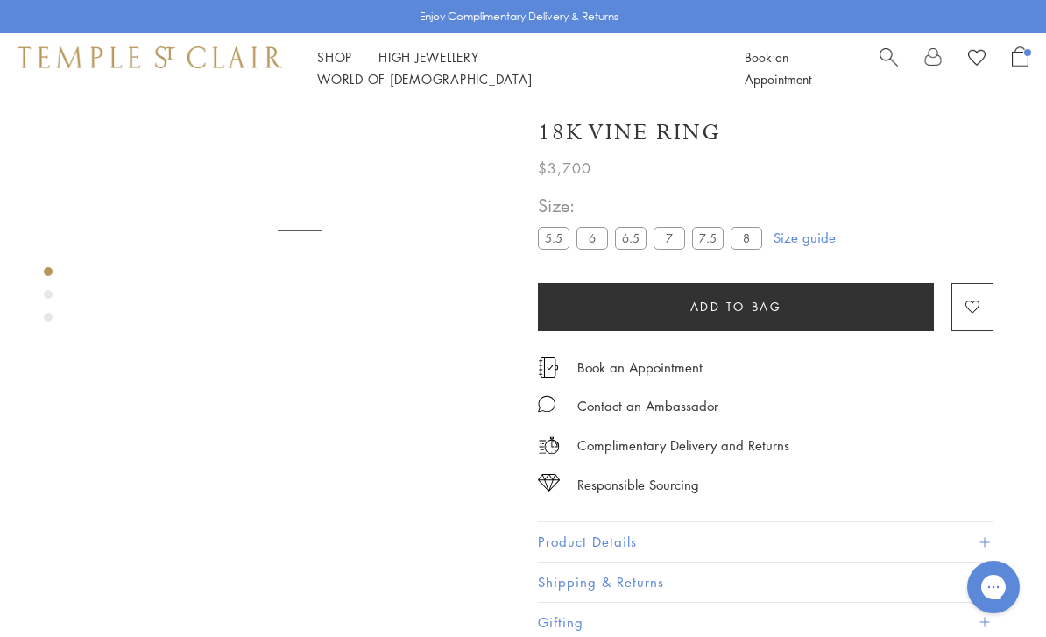
scroll to position [103, 0]
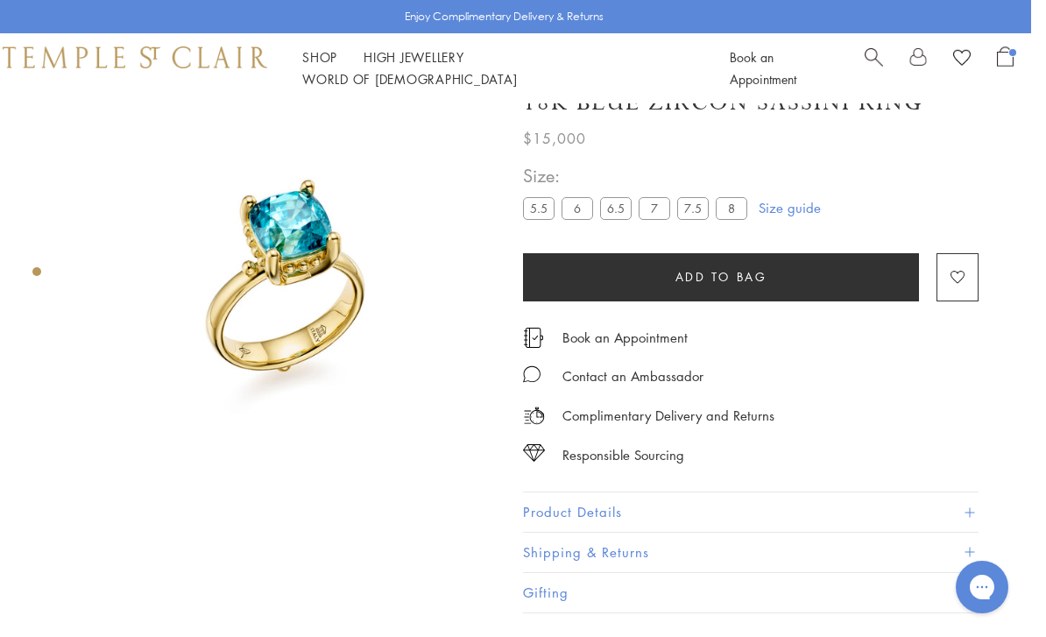
scroll to position [19, 4]
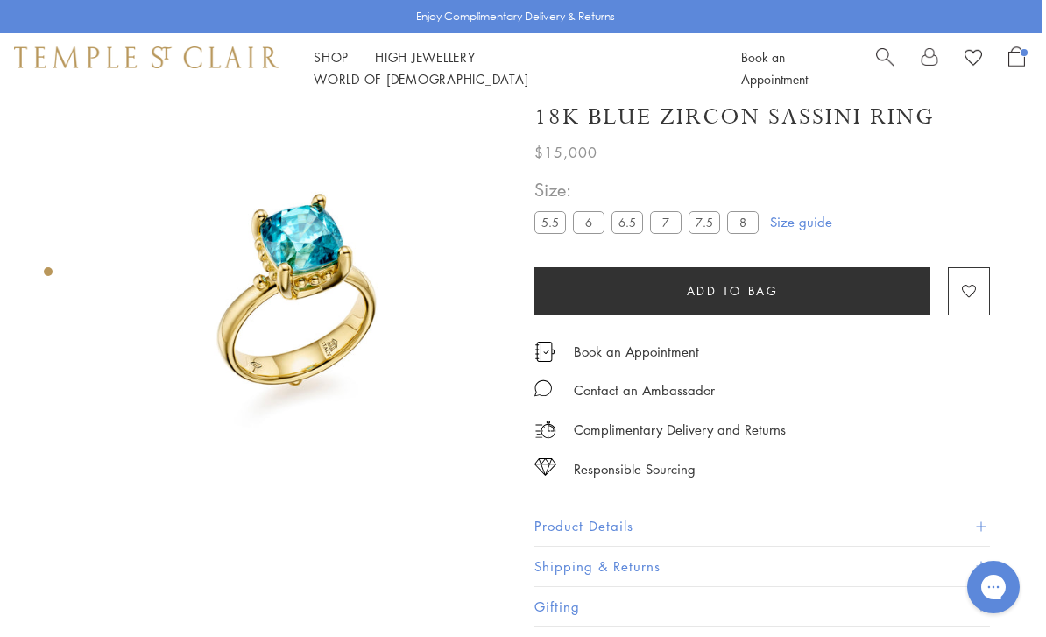
click at [551, 230] on label "5.5" at bounding box center [551, 222] width 32 height 22
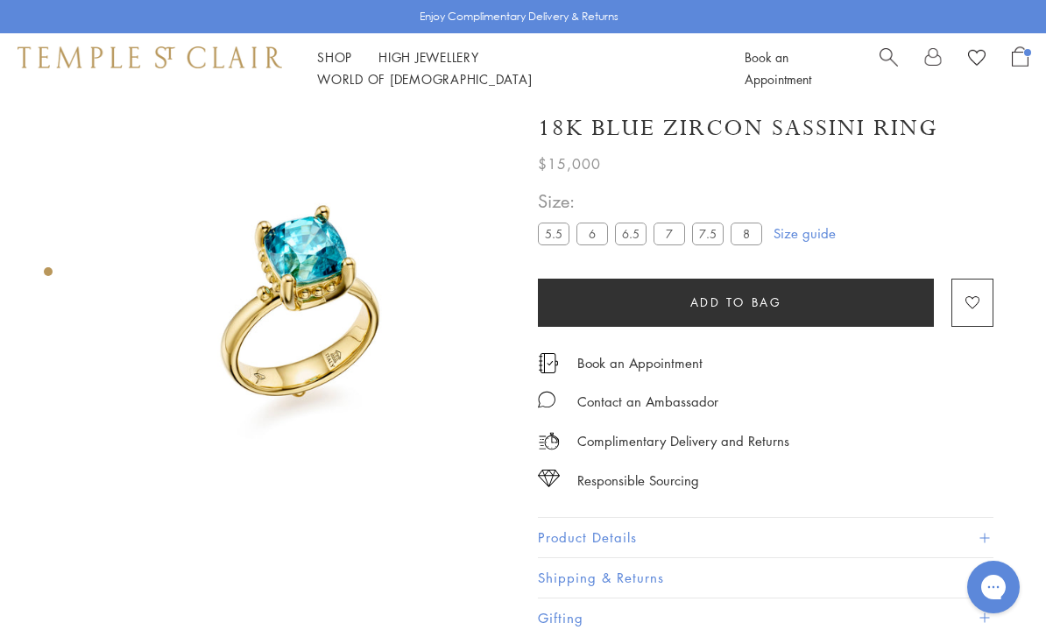
scroll to position [9, 0]
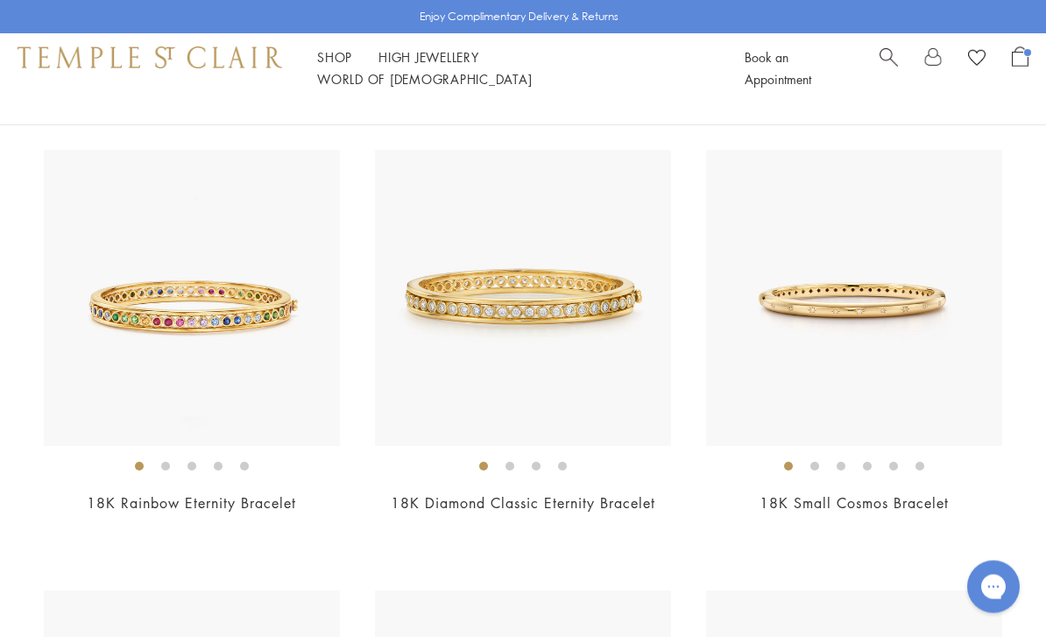
scroll to position [172, 0]
click at [596, 384] on img at bounding box center [523, 298] width 296 height 296
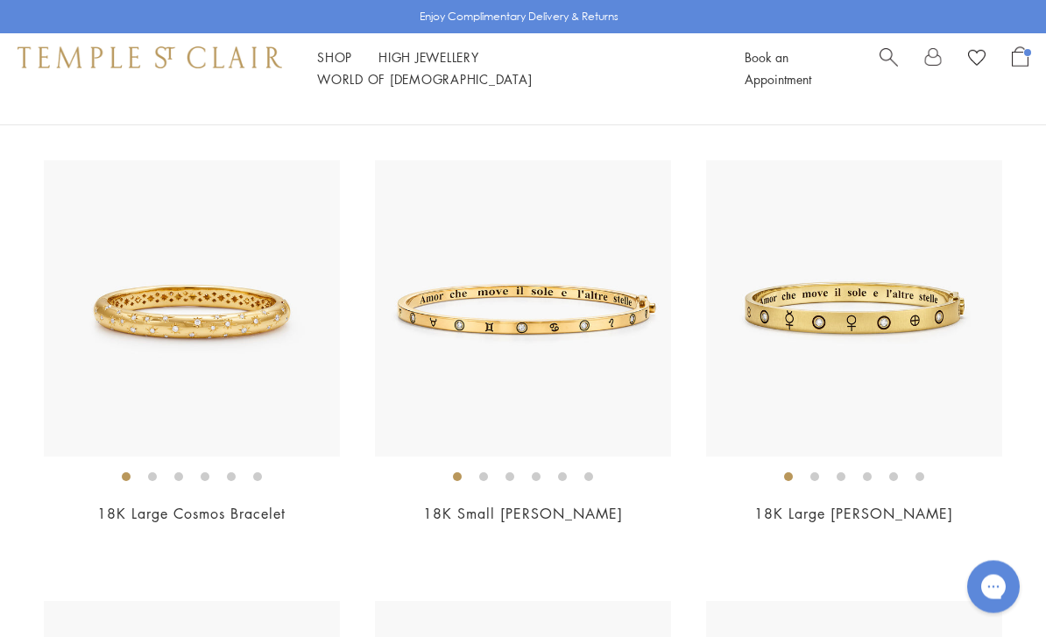
scroll to position [602, 0]
click at [143, 367] on img at bounding box center [192, 308] width 296 height 296
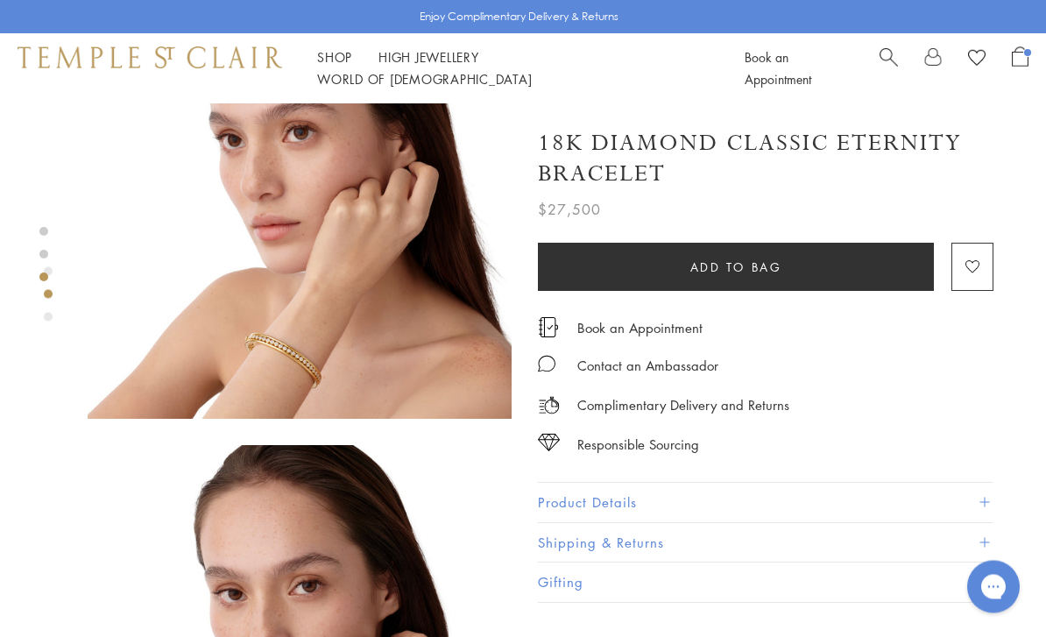
scroll to position [537, 0]
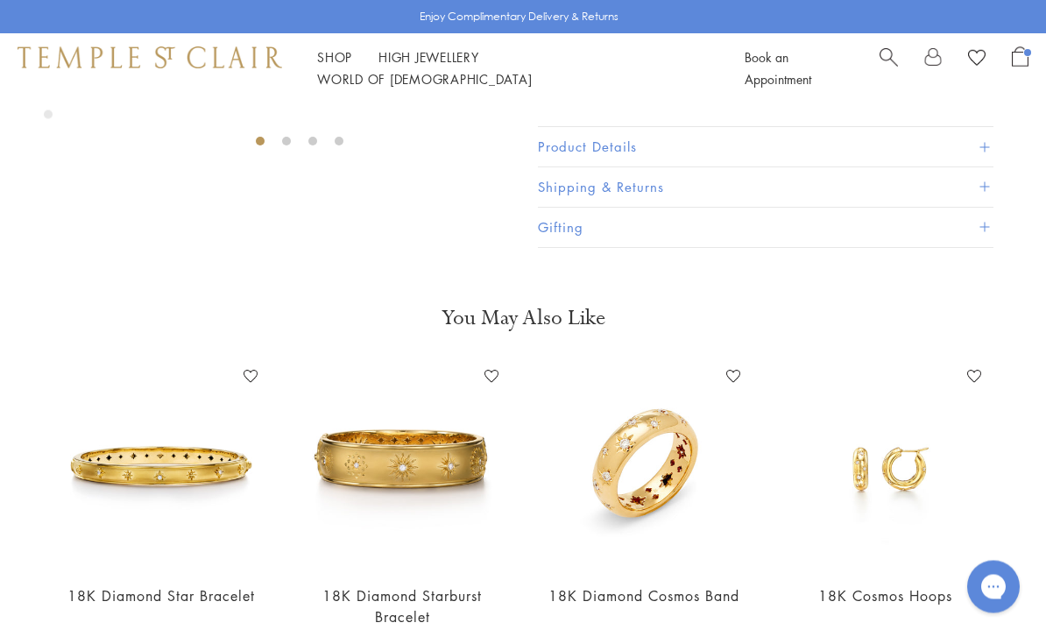
scroll to position [400, 0]
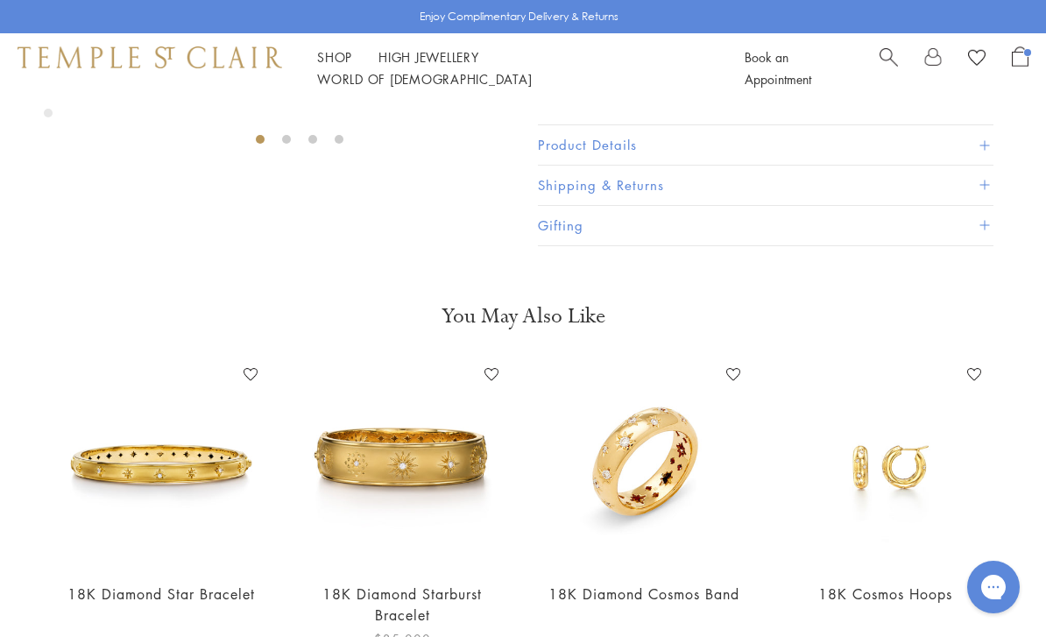
click at [449, 498] on img at bounding box center [403, 464] width 207 height 207
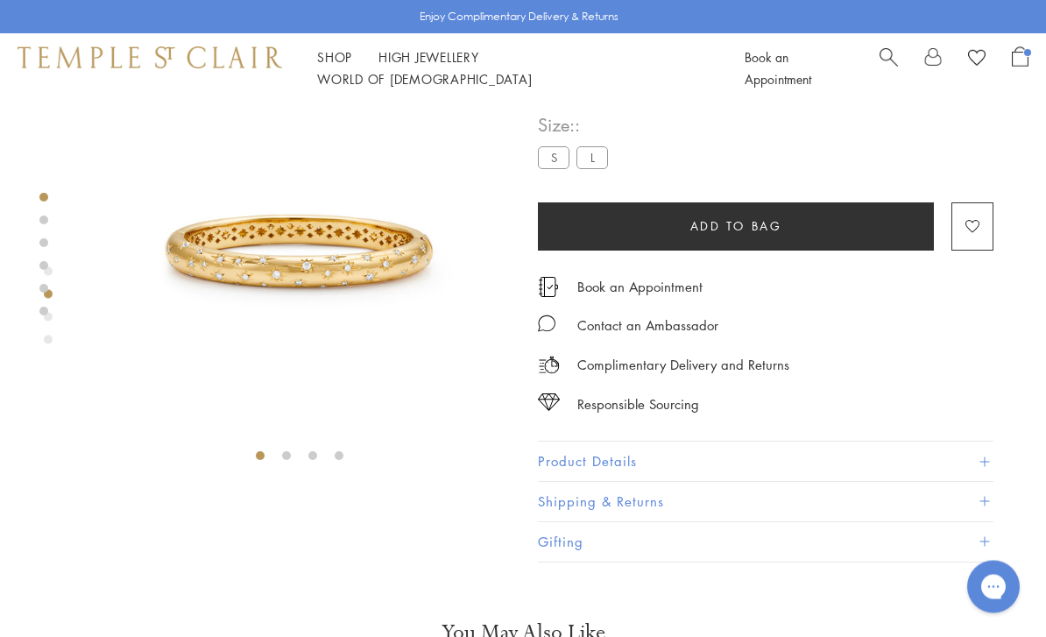
scroll to position [0, 0]
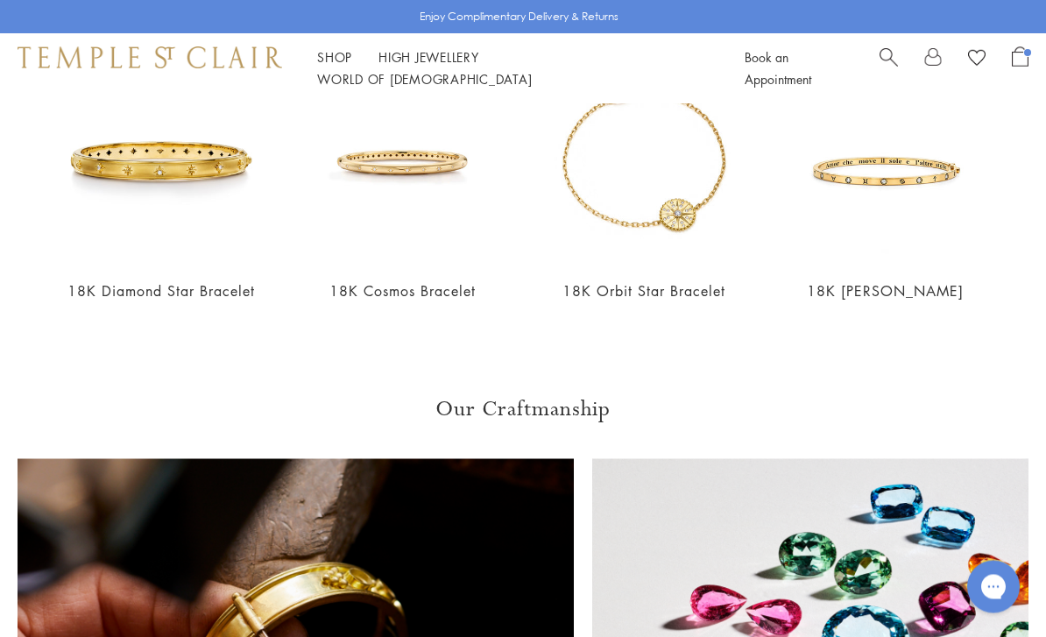
scroll to position [996, 0]
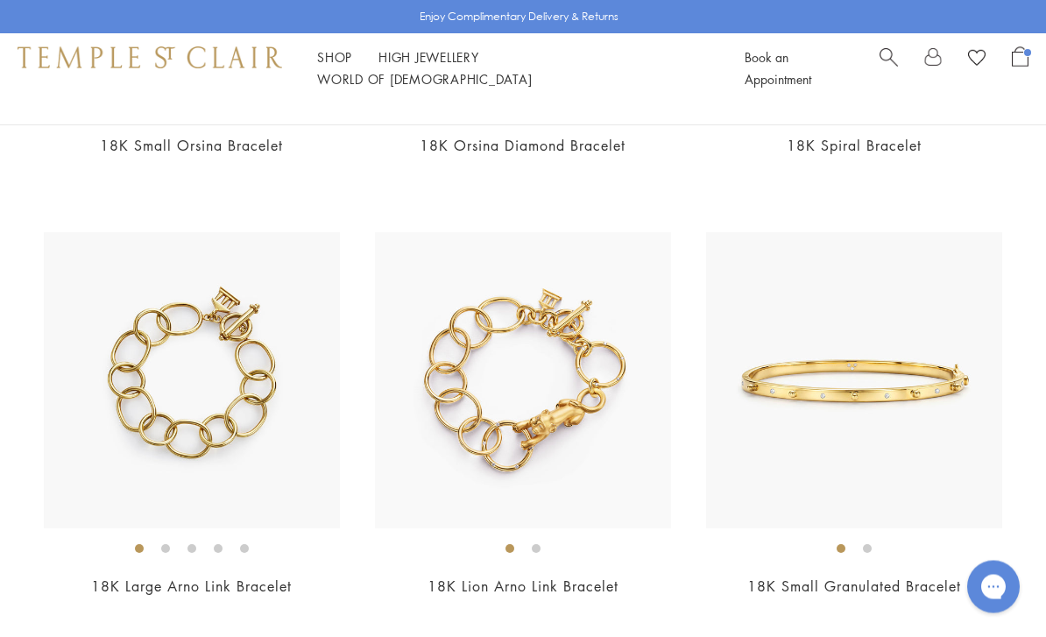
scroll to position [2753, 0]
click at [126, 464] on img at bounding box center [192, 380] width 296 height 296
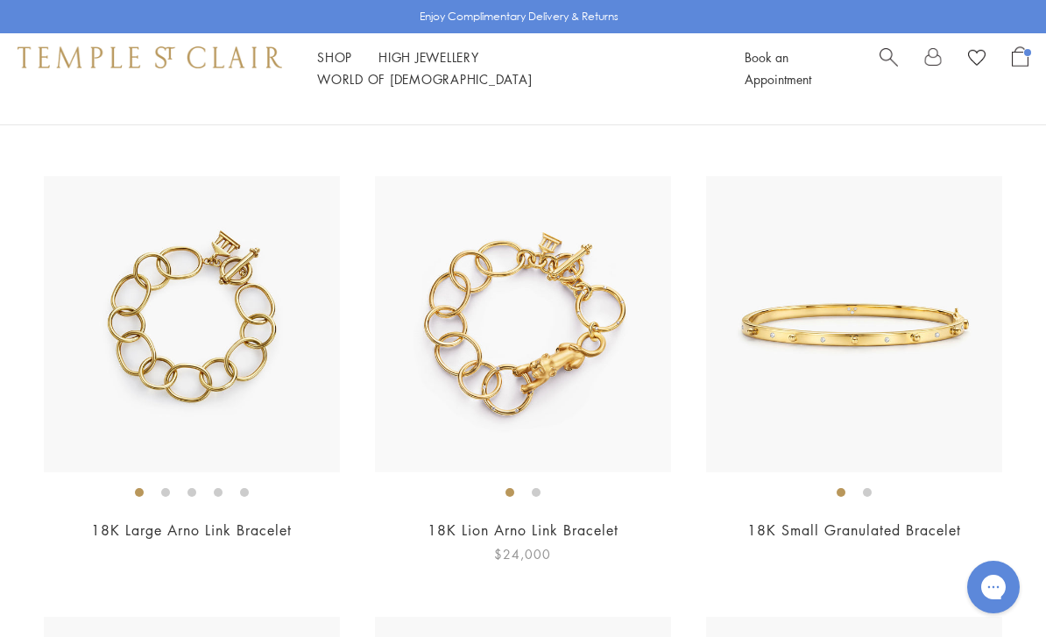
click at [554, 387] on img at bounding box center [523, 324] width 296 height 296
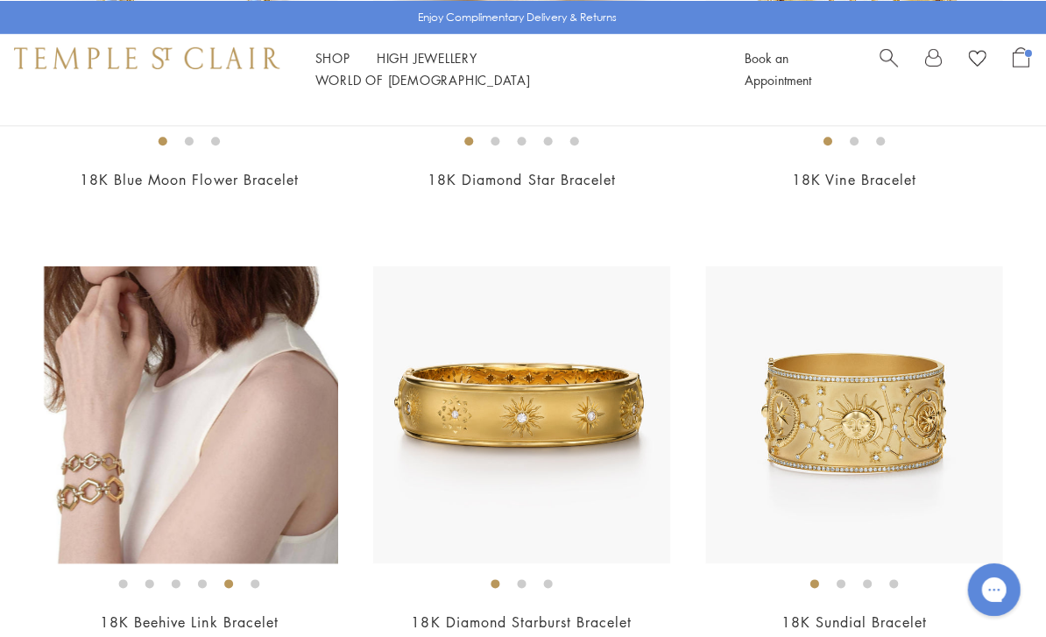
scroll to position [4925, 0]
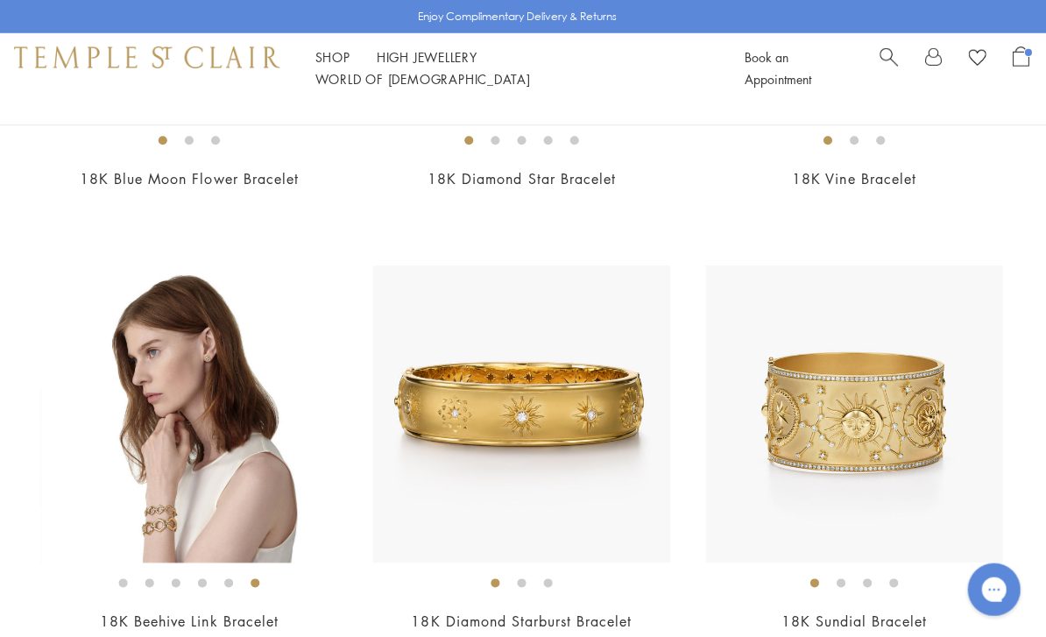
click at [228, 454] on img at bounding box center [192, 413] width 296 height 296
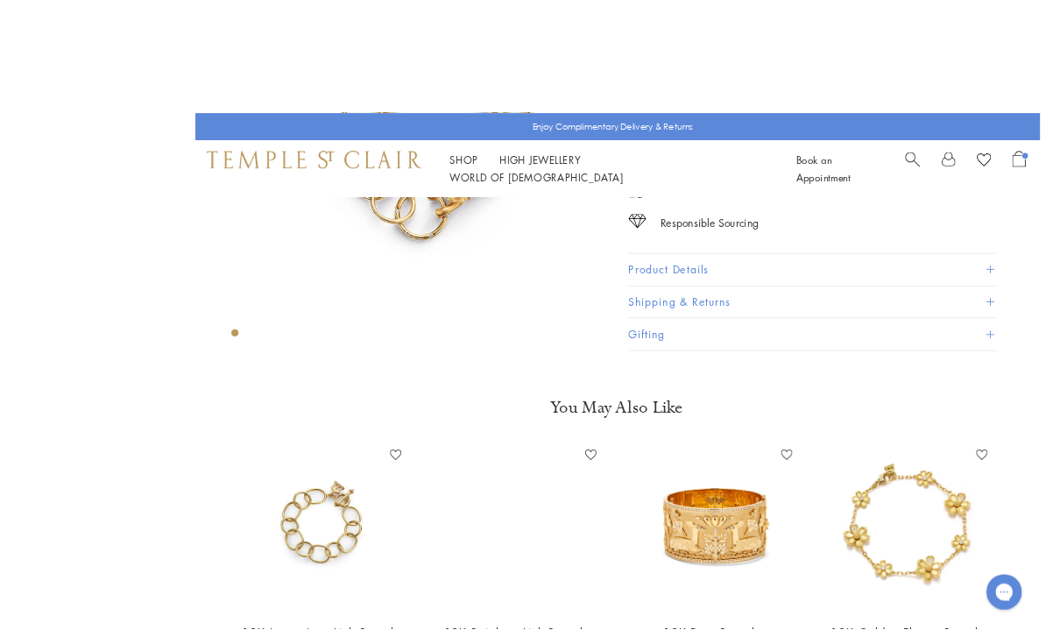
scroll to position [10, 0]
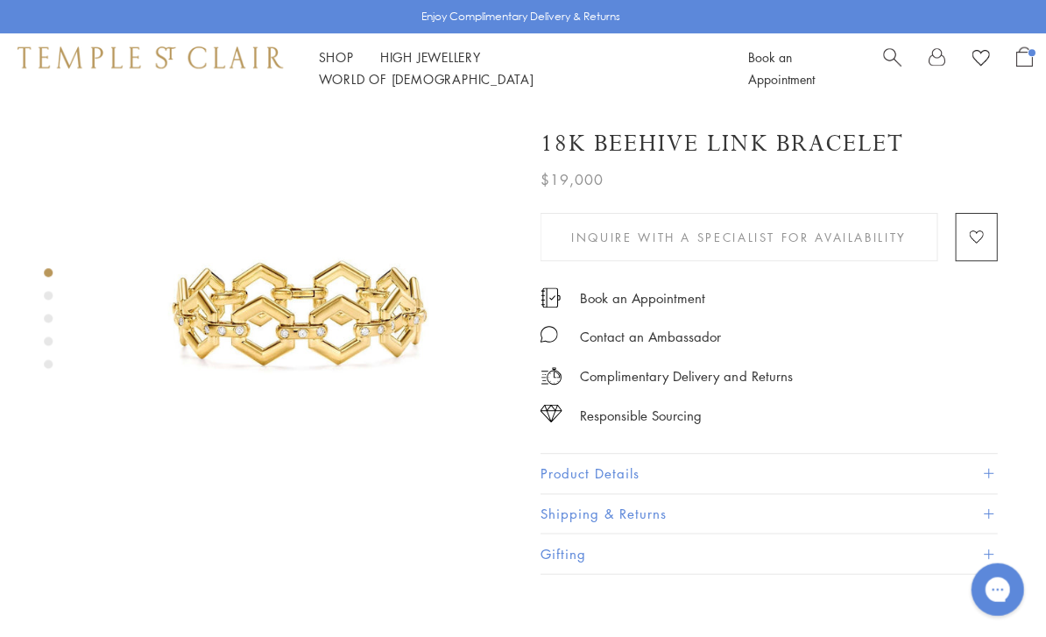
scroll to position [35, 0]
click at [50, 363] on div "Product gallery navigation" at bounding box center [48, 362] width 9 height 9
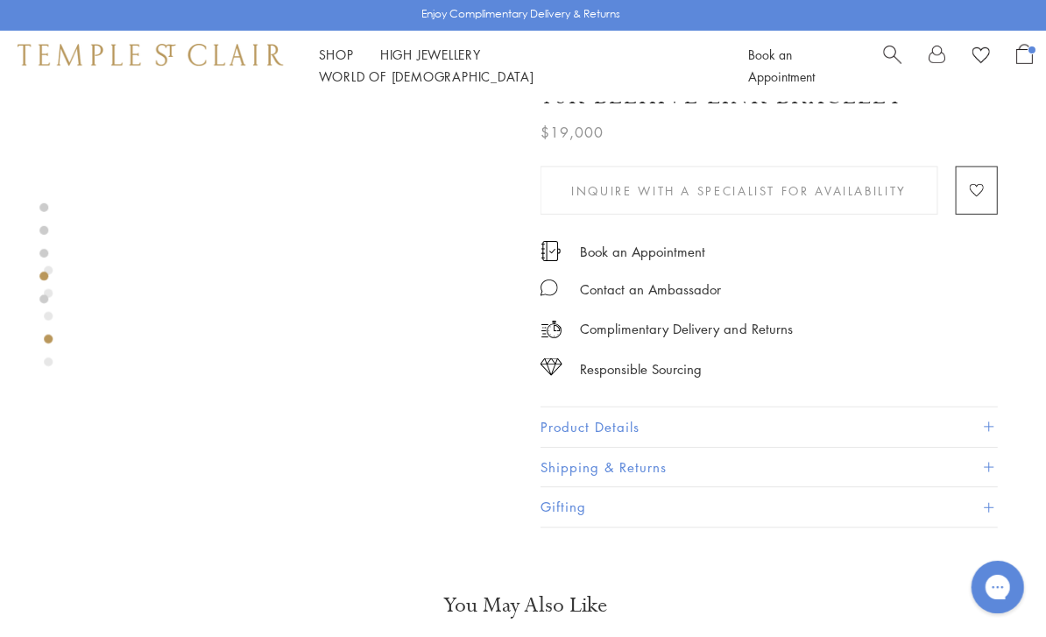
scroll to position [1663, 0]
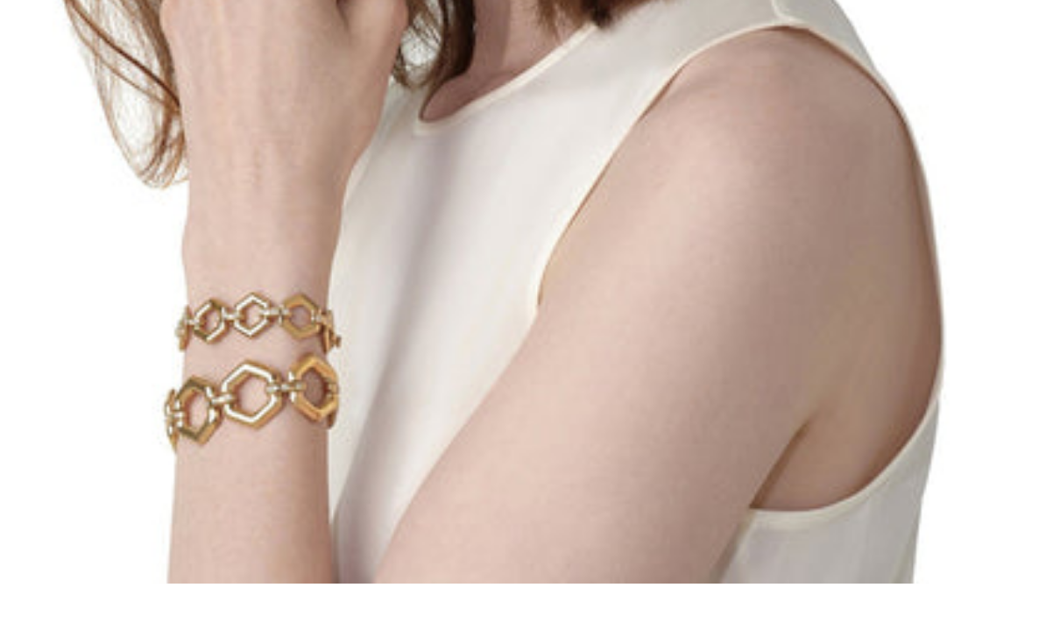
scroll to position [1538, 0]
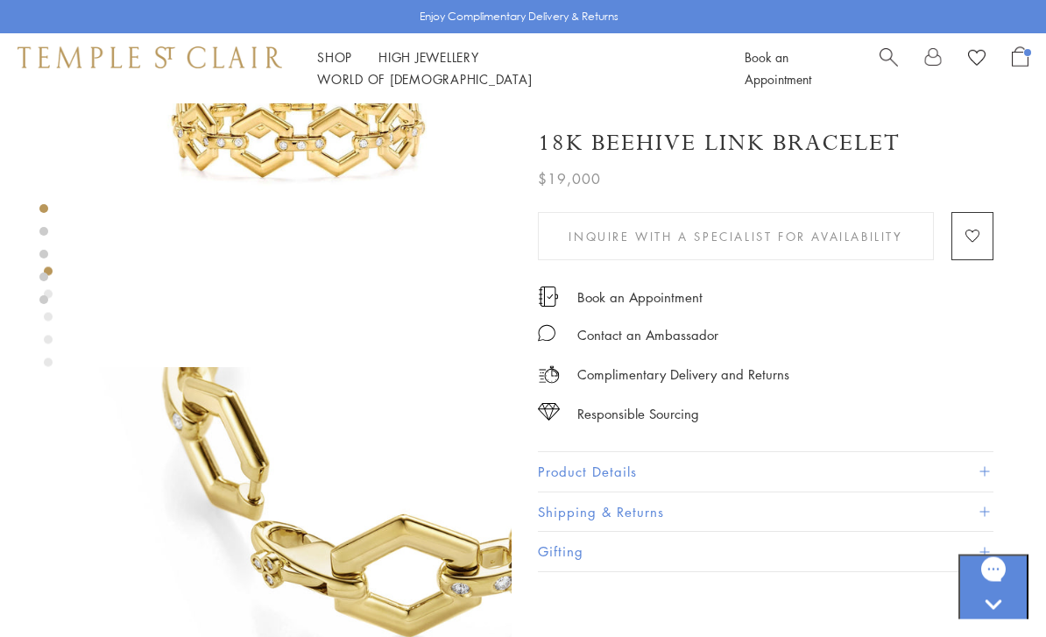
scroll to position [187, 0]
click at [435, 66] on link "High Jewellery High Jewellery" at bounding box center [429, 57] width 101 height 18
